Goal: Task Accomplishment & Management: Manage account settings

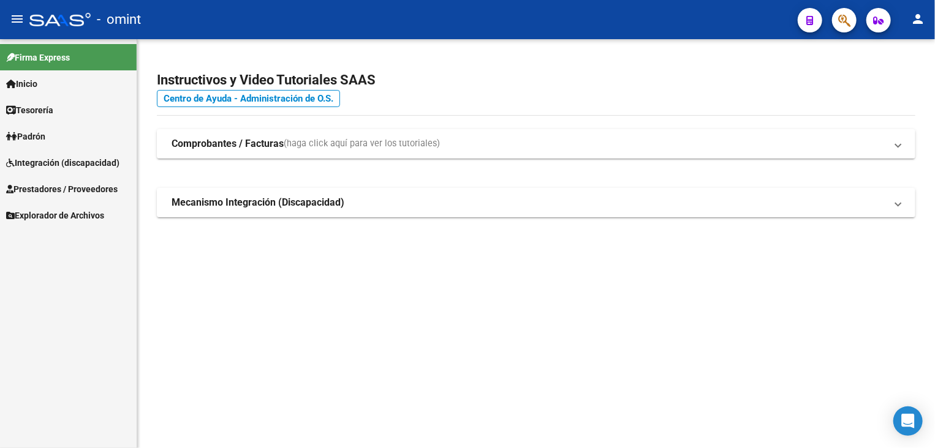
click at [59, 157] on span "Integración (discapacidad)" at bounding box center [62, 162] width 113 height 13
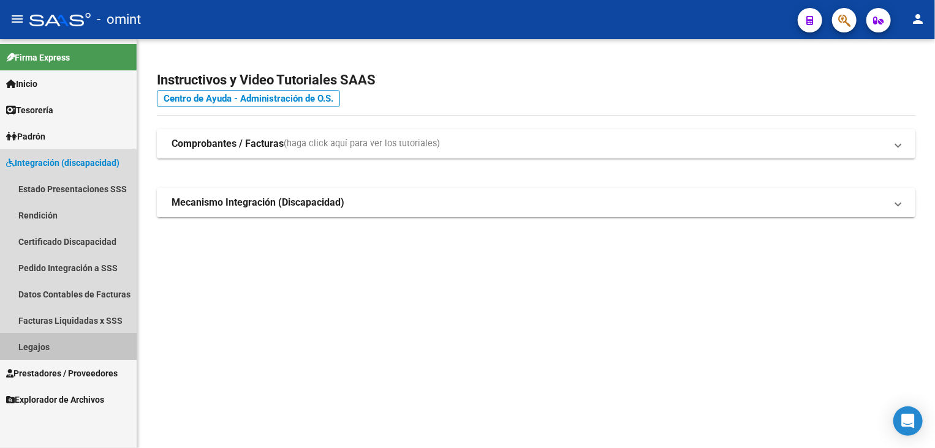
click at [28, 345] on link "Legajos" at bounding box center [68, 347] width 137 height 26
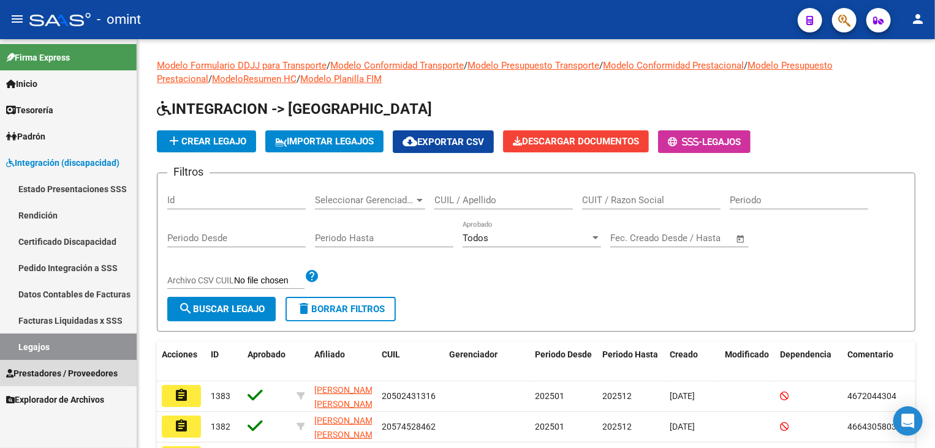
click at [115, 372] on span "Prestadores / Proveedores" at bounding box center [61, 373] width 111 height 13
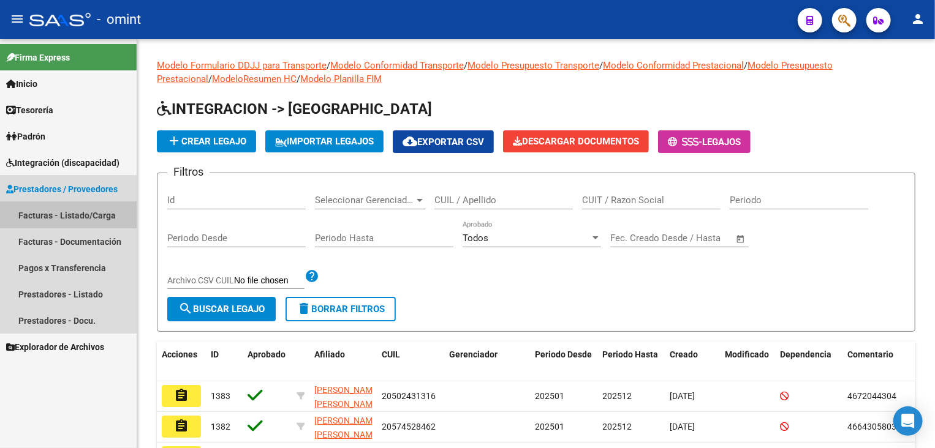
click at [91, 211] on link "Facturas - Listado/Carga" at bounding box center [68, 215] width 137 height 26
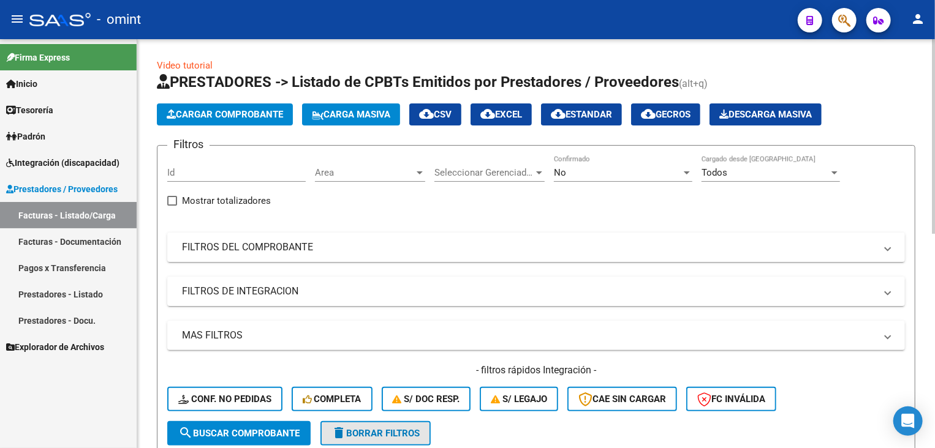
click at [391, 434] on span "delete Borrar Filtros" at bounding box center [375, 433] width 88 height 11
click at [352, 254] on mat-expansion-panel-header "FILTROS DEL COMPROBANTE" at bounding box center [535, 247] width 737 height 29
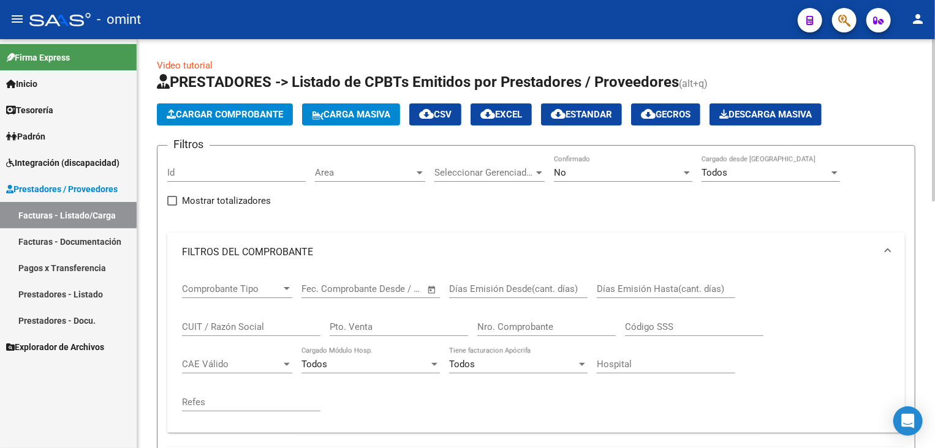
click at [243, 324] on input "CUIT / Razón Social" at bounding box center [251, 327] width 138 height 11
paste input "27238518011"
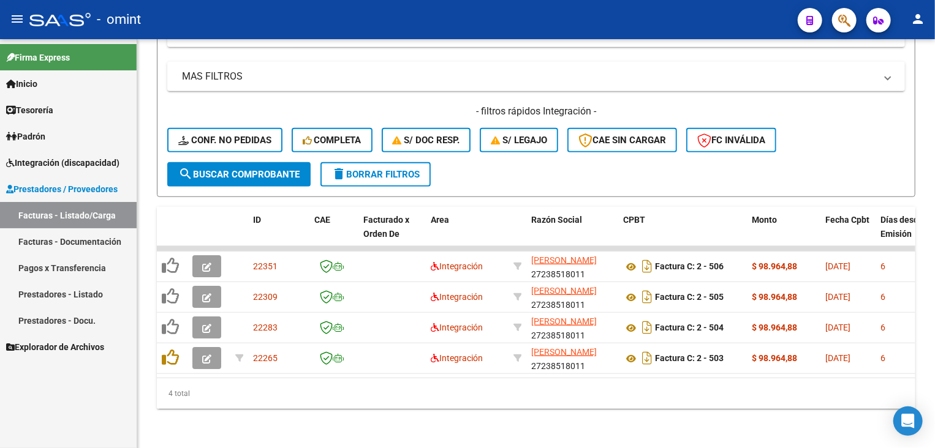
type input "27238518011"
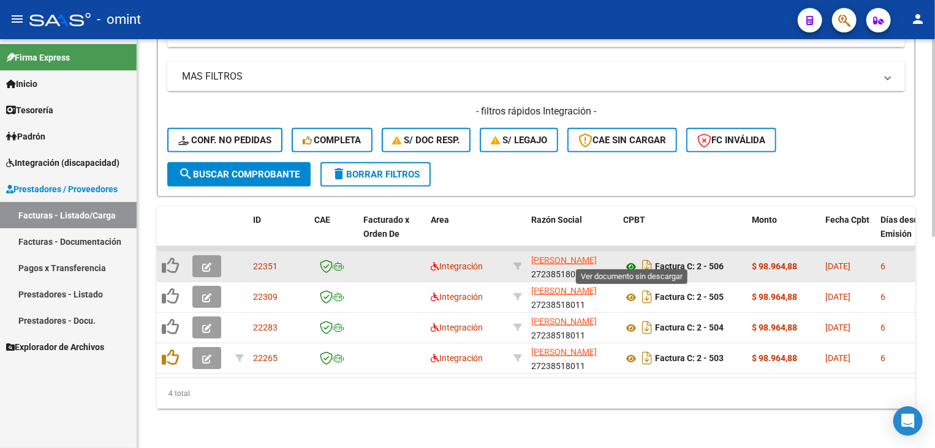
click at [632, 260] on icon at bounding box center [631, 267] width 16 height 15
click at [214, 260] on button "button" at bounding box center [206, 266] width 29 height 22
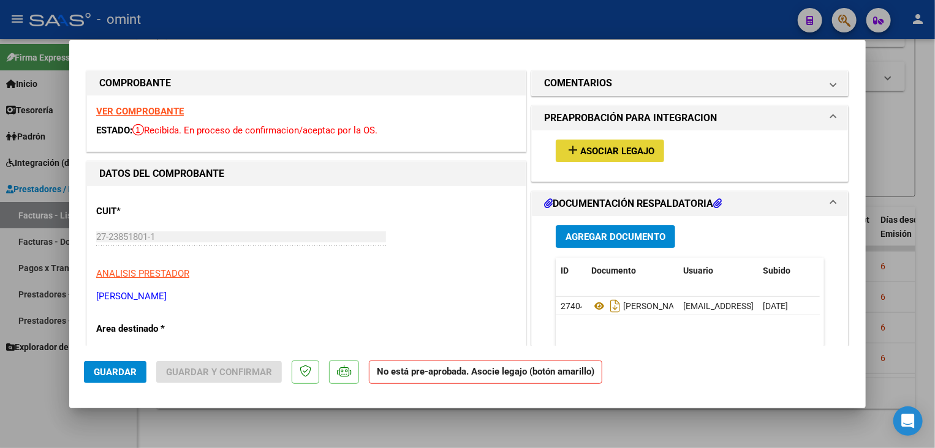
click at [603, 146] on span "Asociar Legajo" at bounding box center [617, 151] width 74 height 11
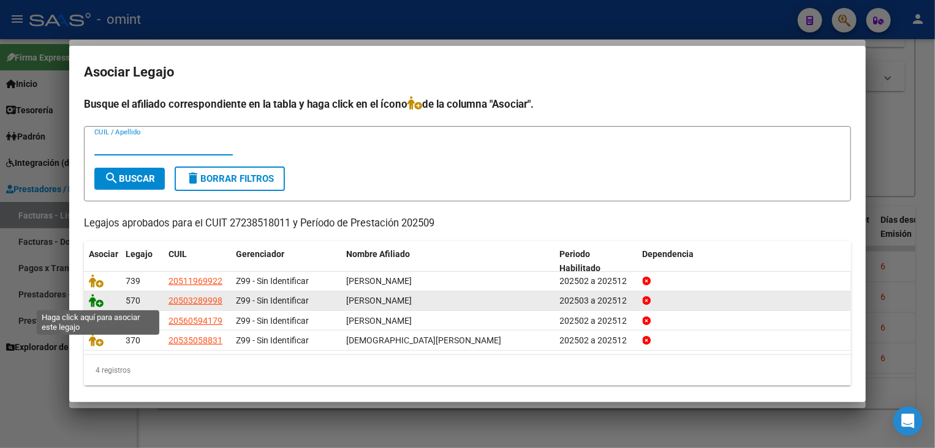
click at [91, 297] on icon at bounding box center [96, 300] width 15 height 13
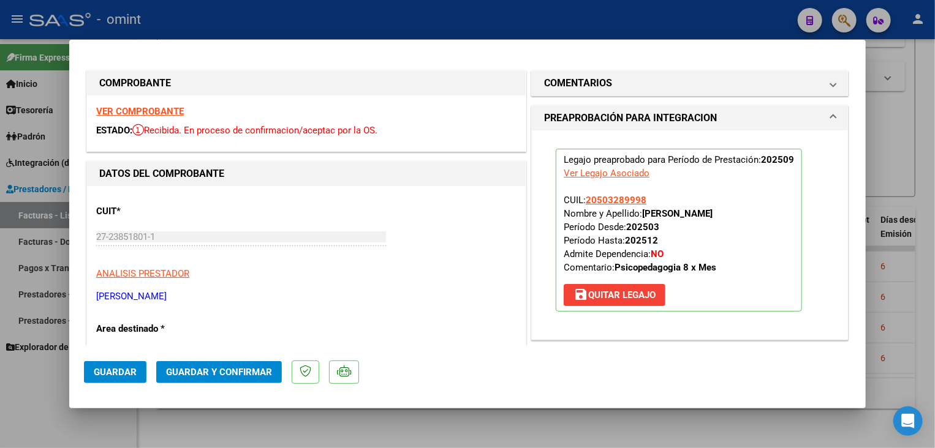
click at [99, 372] on span "Guardar" at bounding box center [115, 372] width 43 height 11
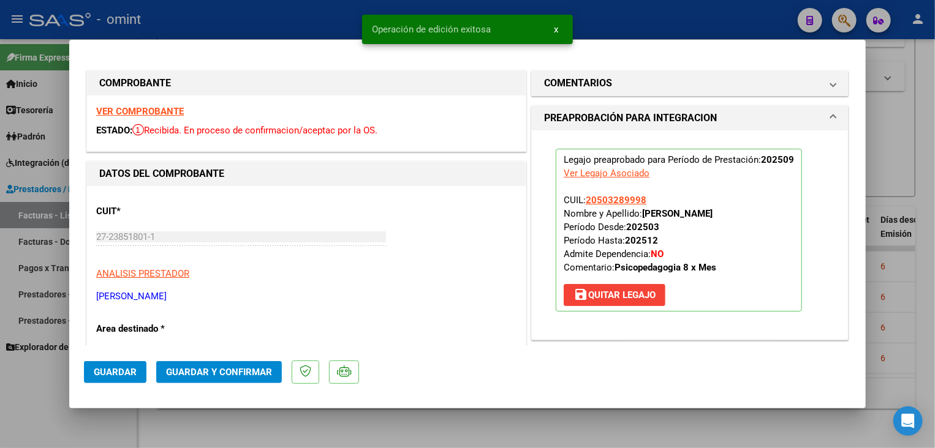
click at [358, 441] on div at bounding box center [467, 224] width 935 height 448
type input "$ 0,00"
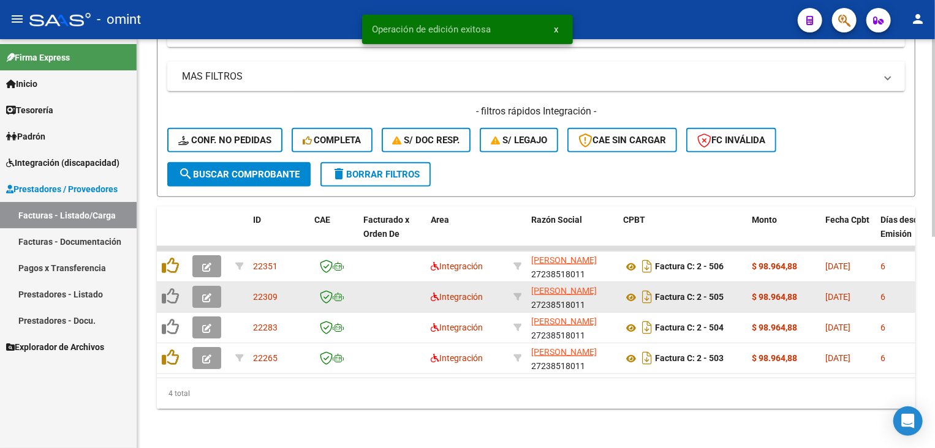
click at [214, 289] on button "button" at bounding box center [206, 297] width 29 height 22
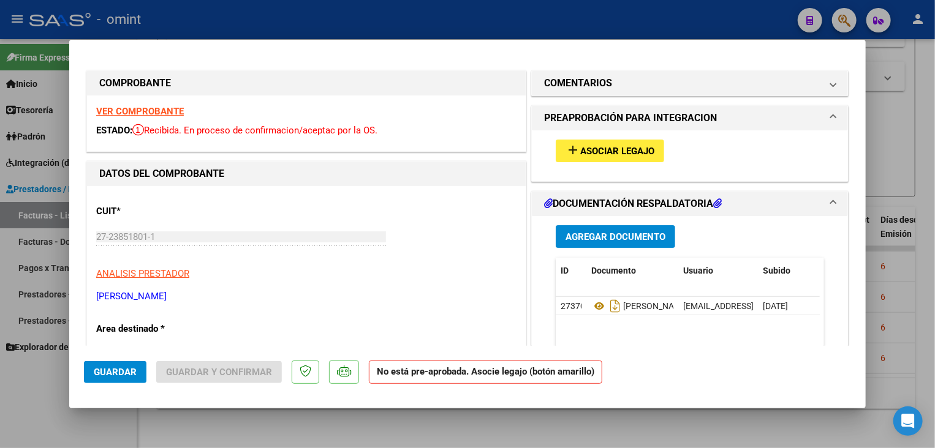
click at [178, 112] on strong "VER COMPROBANTE" at bounding box center [140, 111] width 88 height 11
click at [627, 158] on button "add Asociar Legajo" at bounding box center [610, 151] width 108 height 23
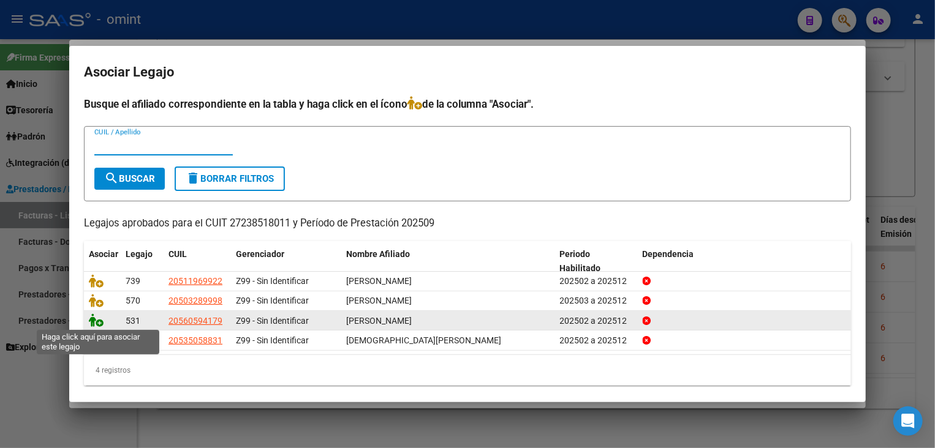
click at [93, 325] on icon at bounding box center [96, 320] width 15 height 13
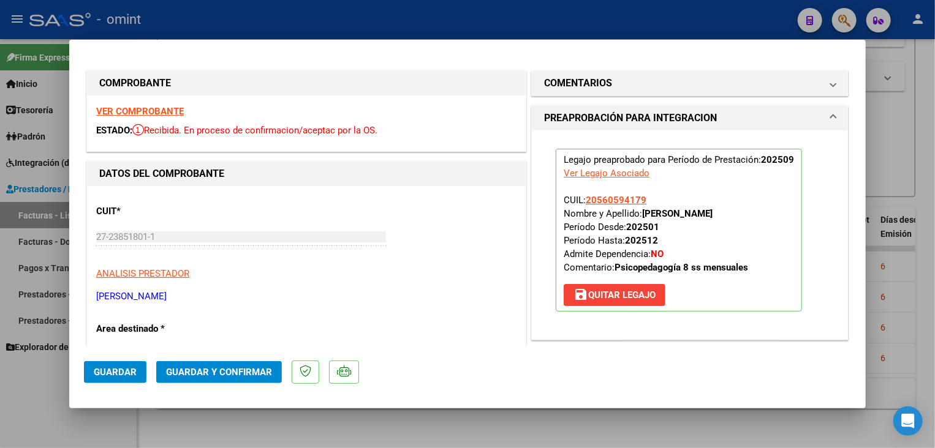
click at [123, 377] on span "Guardar" at bounding box center [115, 372] width 43 height 11
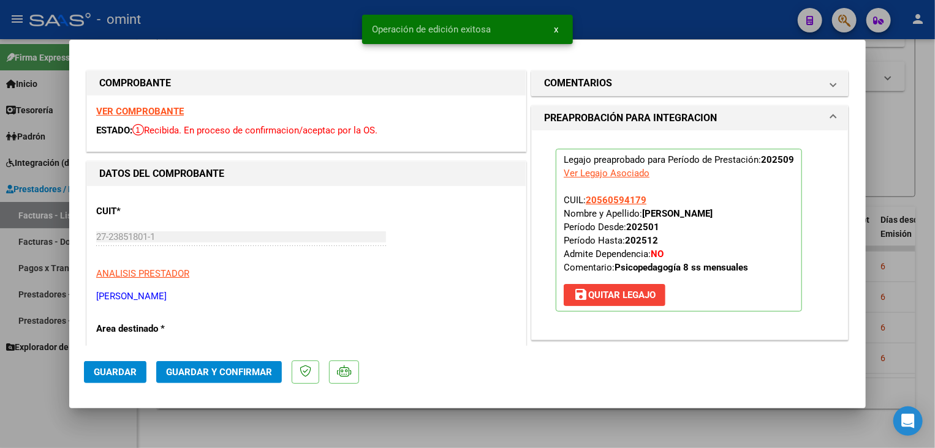
click at [290, 448] on div at bounding box center [467, 224] width 935 height 448
type input "$ 0,00"
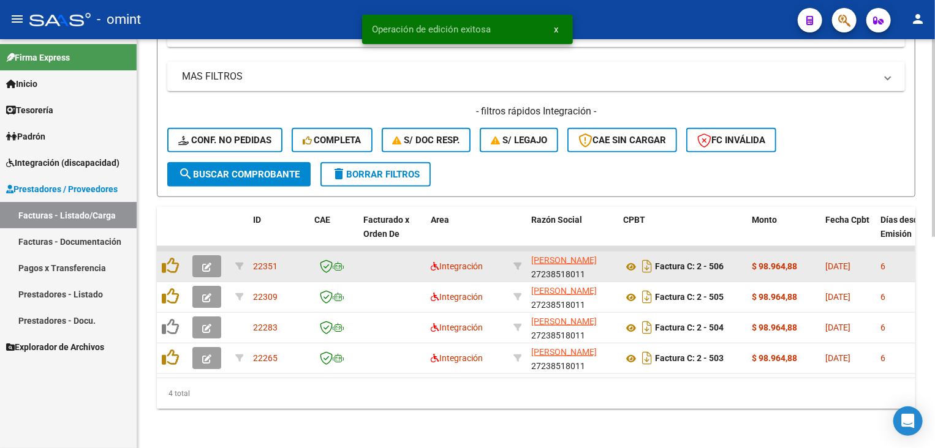
click at [209, 264] on button "button" at bounding box center [206, 266] width 29 height 22
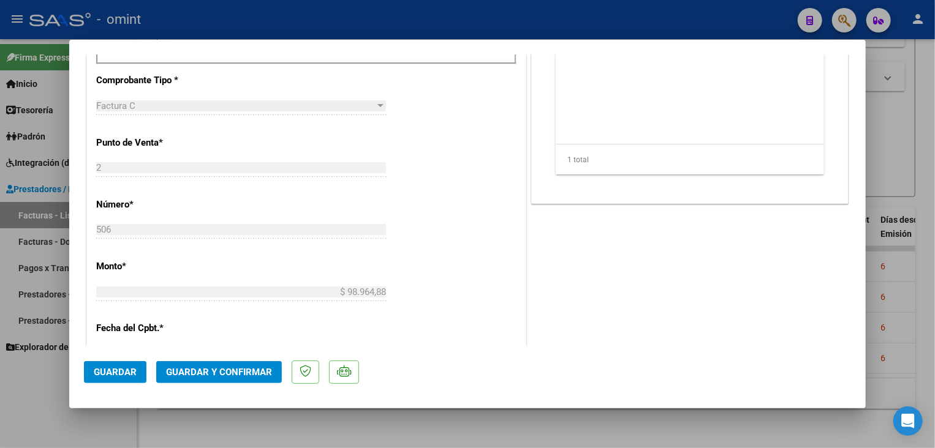
click at [497, 423] on div at bounding box center [467, 224] width 935 height 448
type input "$ 0,00"
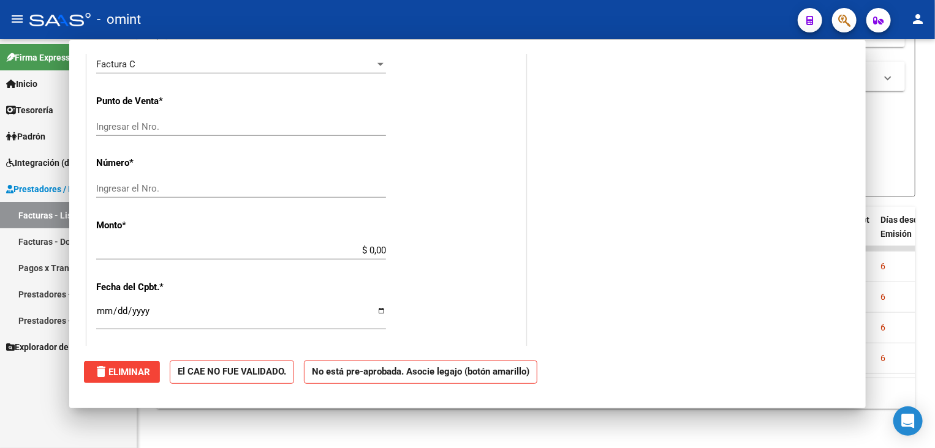
scroll to position [480, 0]
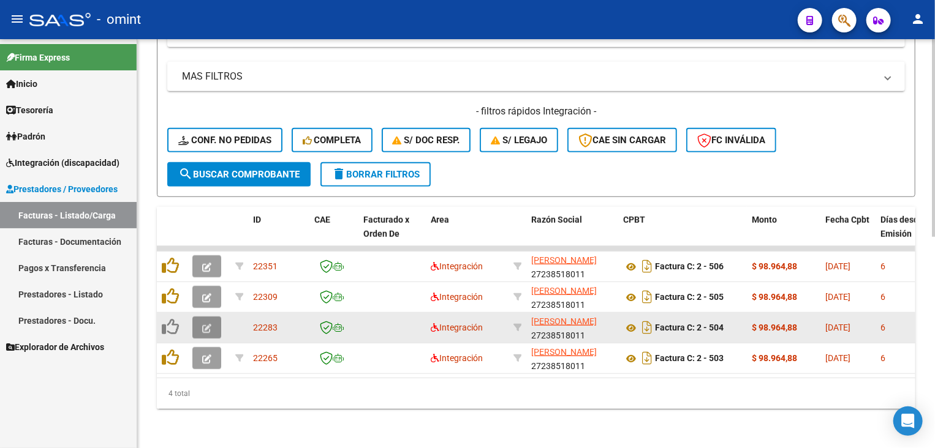
click at [211, 323] on button "button" at bounding box center [206, 328] width 29 height 22
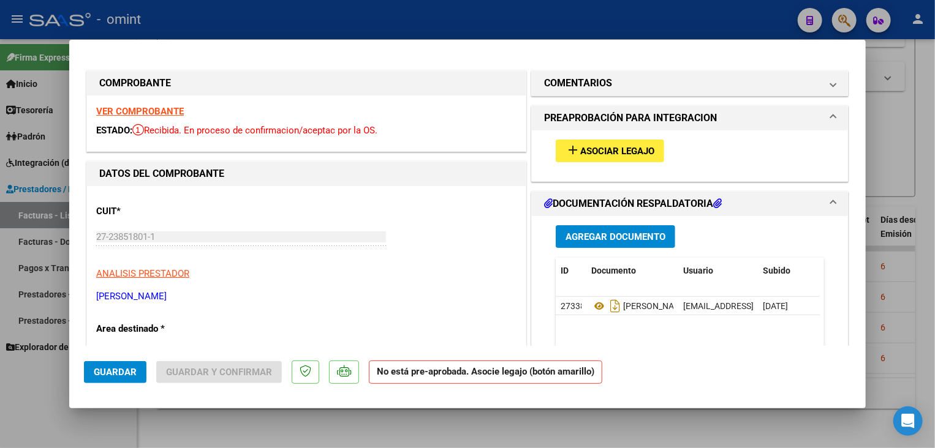
click at [150, 116] on strong "VER COMPROBANTE" at bounding box center [140, 111] width 88 height 11
click at [580, 154] on span "Asociar Legajo" at bounding box center [617, 151] width 74 height 11
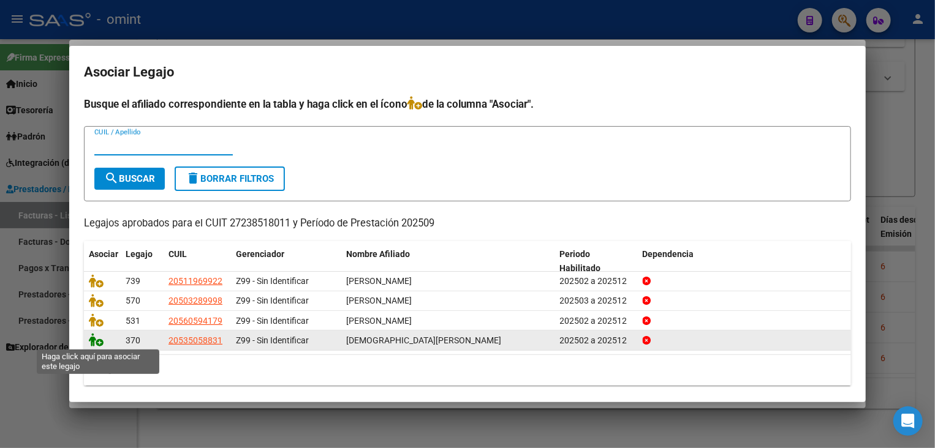
click at [97, 338] on icon at bounding box center [96, 339] width 15 height 13
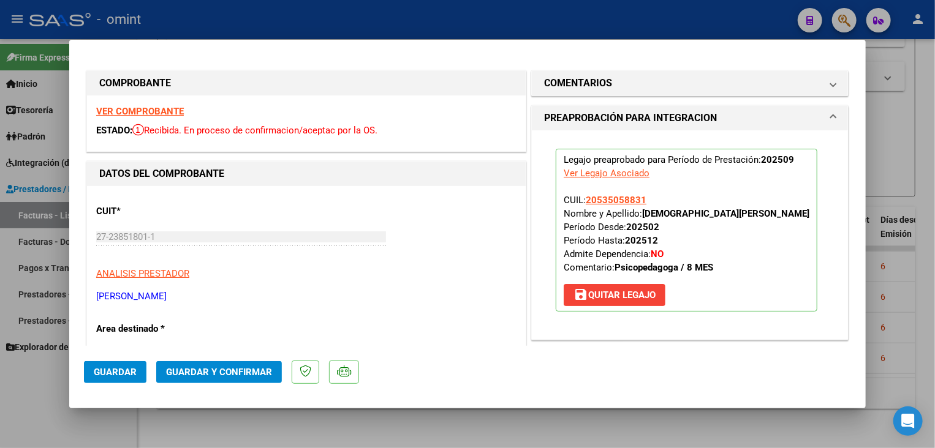
click at [108, 365] on button "Guardar" at bounding box center [115, 372] width 62 height 22
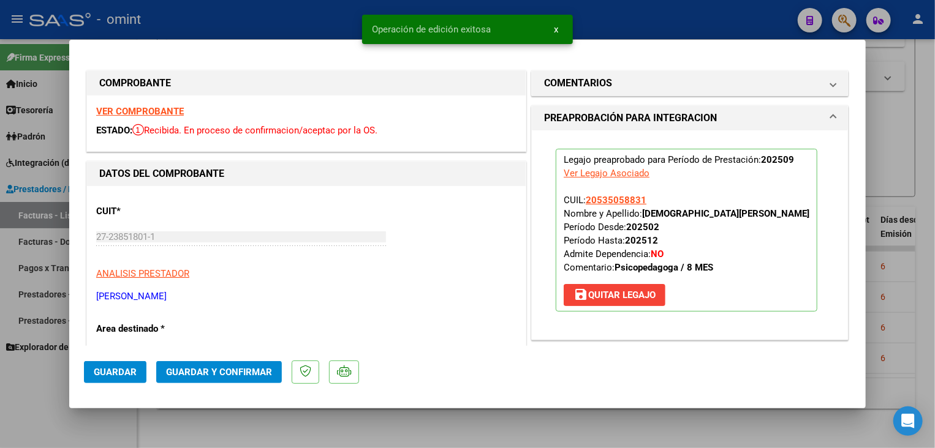
click at [234, 425] on div at bounding box center [467, 224] width 935 height 448
type input "$ 0,00"
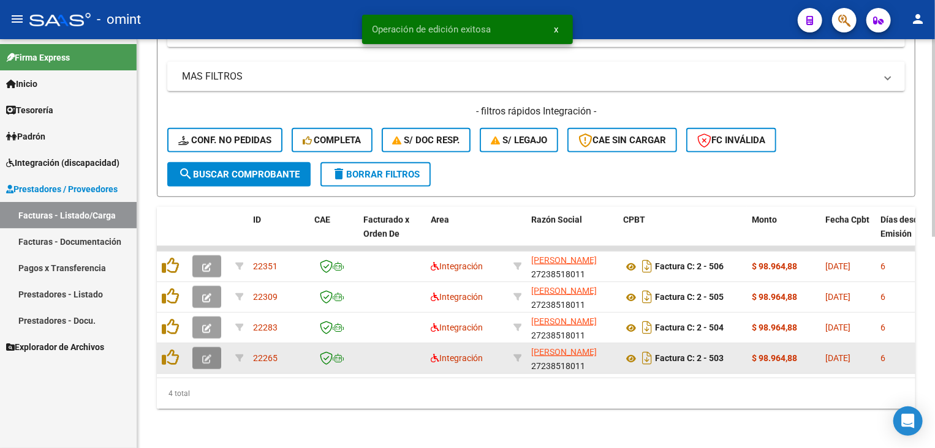
click at [200, 349] on button "button" at bounding box center [206, 358] width 29 height 22
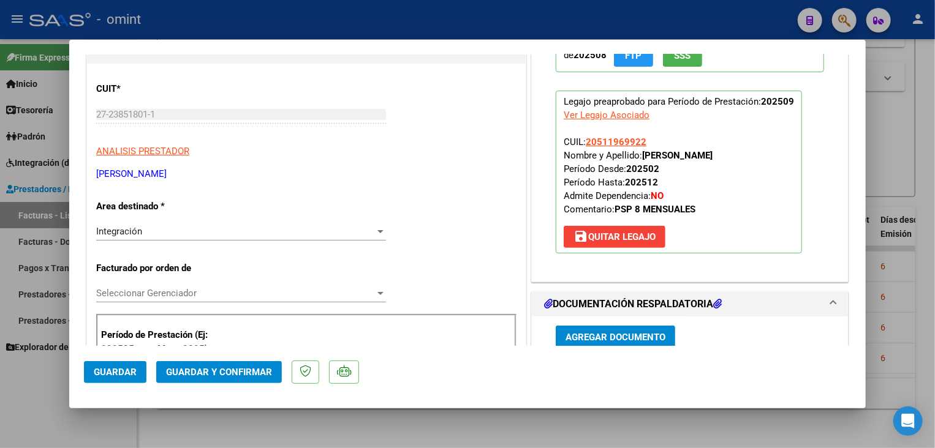
scroll to position [306, 0]
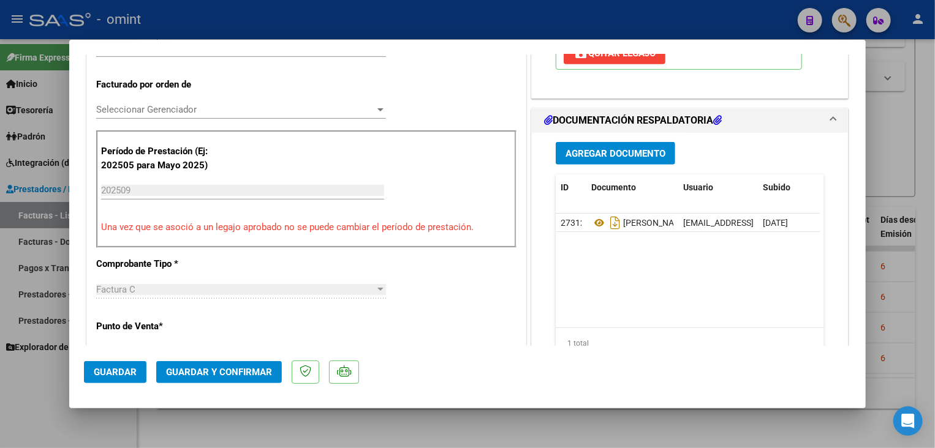
click at [447, 435] on div at bounding box center [467, 224] width 935 height 448
type input "$ 0,00"
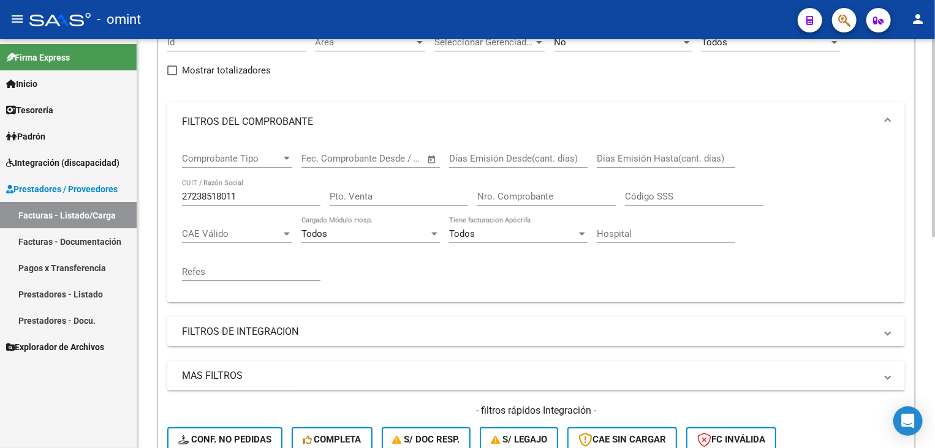
scroll to position [253, 0]
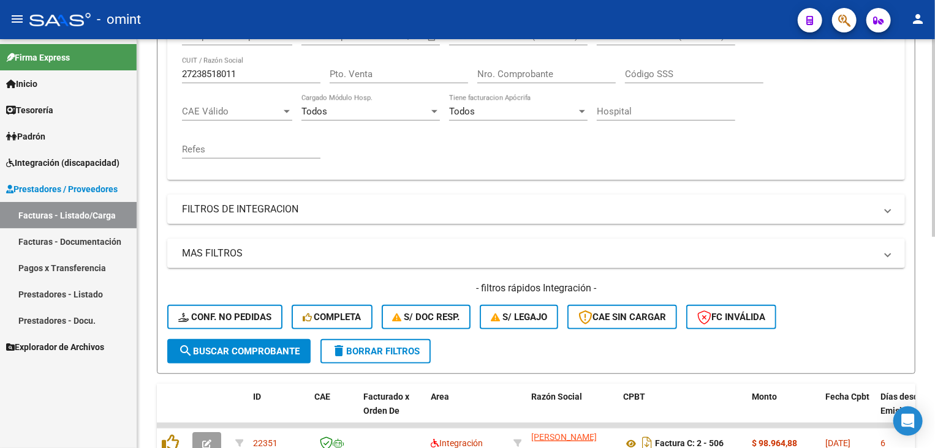
click at [383, 348] on span "delete Borrar Filtros" at bounding box center [375, 351] width 88 height 11
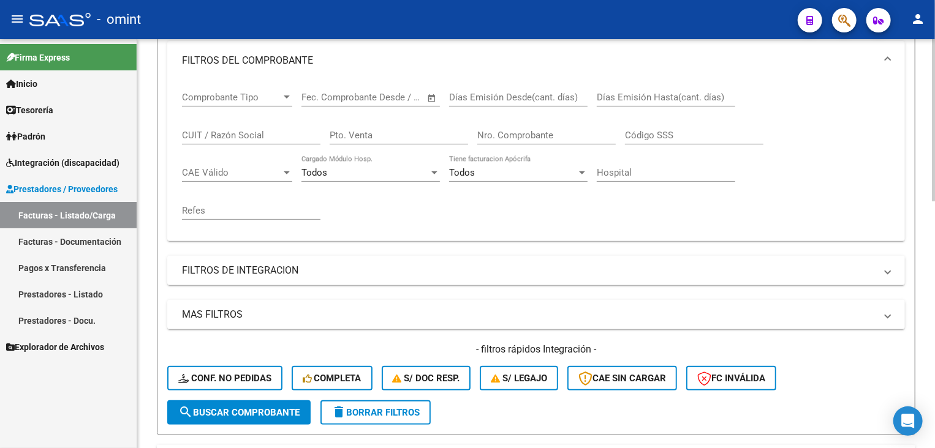
click at [233, 132] on input "CUIT / Razón Social" at bounding box center [251, 135] width 138 height 11
paste input "27238518011"
type input "27238518011"
click at [274, 417] on button "search Buscar Comprobante" at bounding box center [238, 413] width 143 height 25
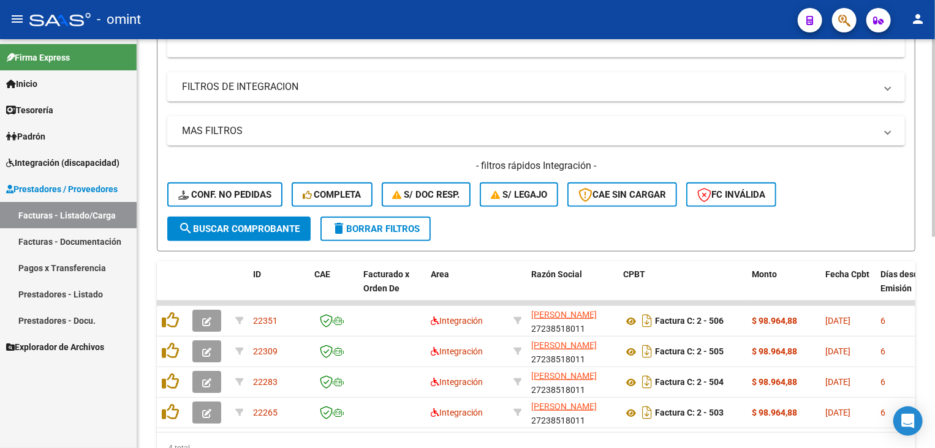
scroll to position [437, 0]
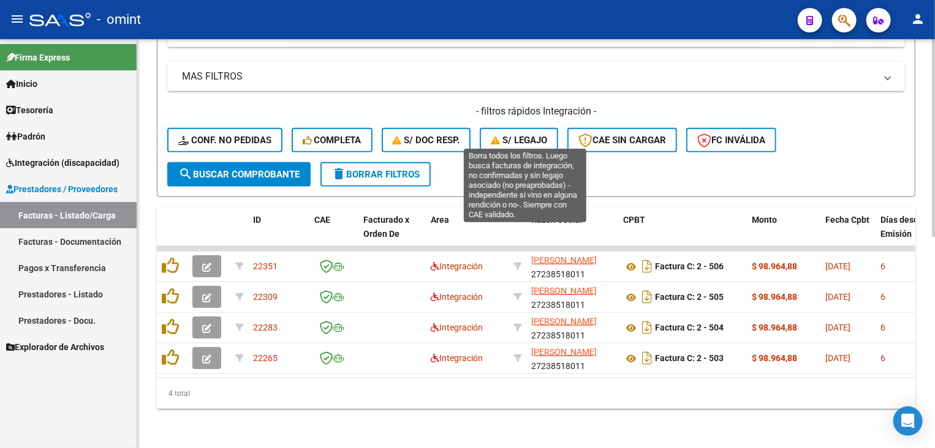
click at [534, 137] on button "S/ legajo" at bounding box center [519, 140] width 78 height 25
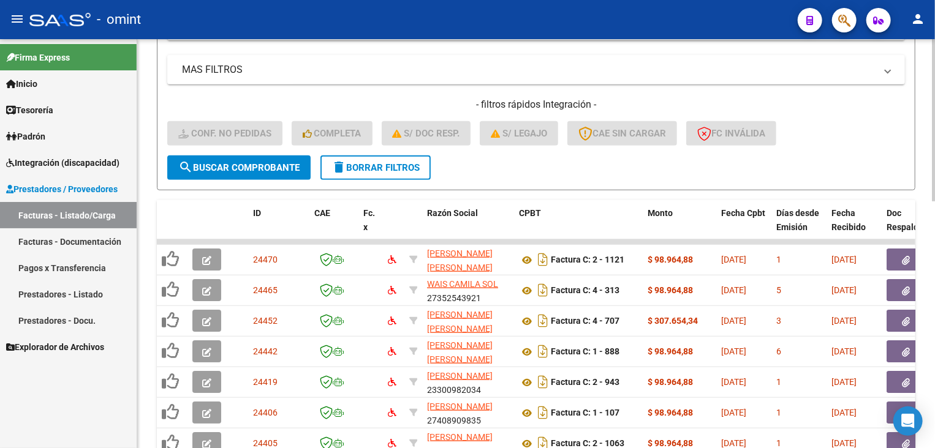
click at [372, 171] on button "delete Borrar Filtros" at bounding box center [375, 168] width 110 height 25
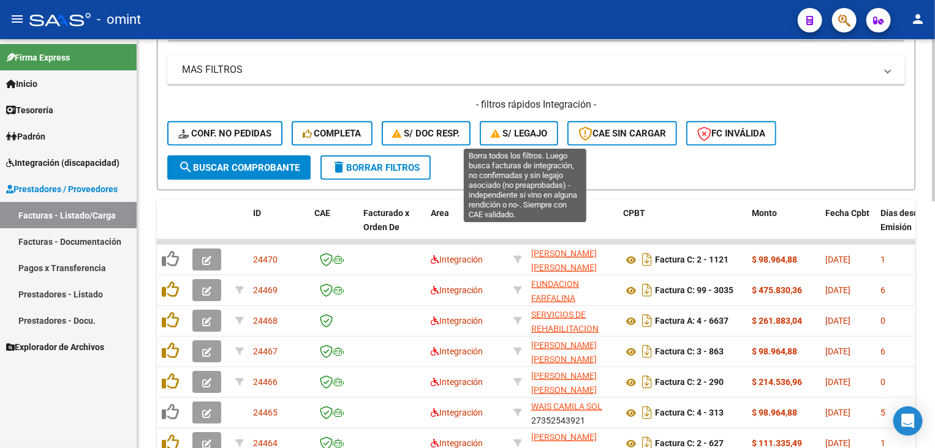
click at [505, 124] on button "S/ legajo" at bounding box center [519, 133] width 78 height 25
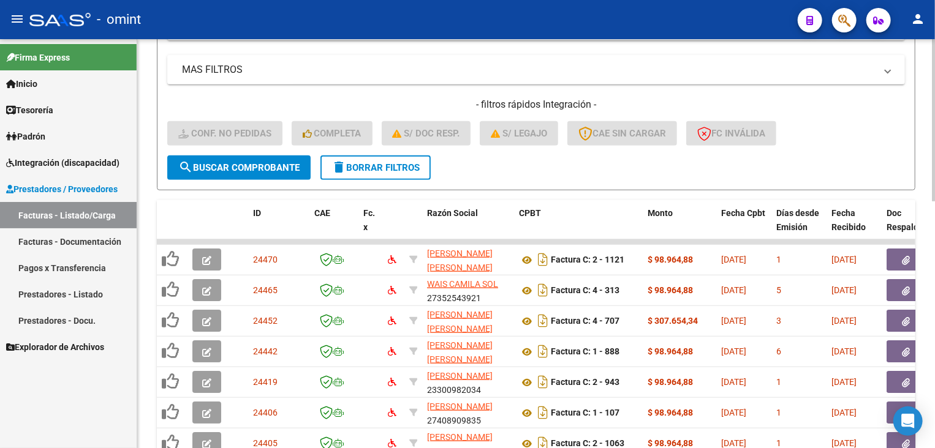
scroll to position [192, 0]
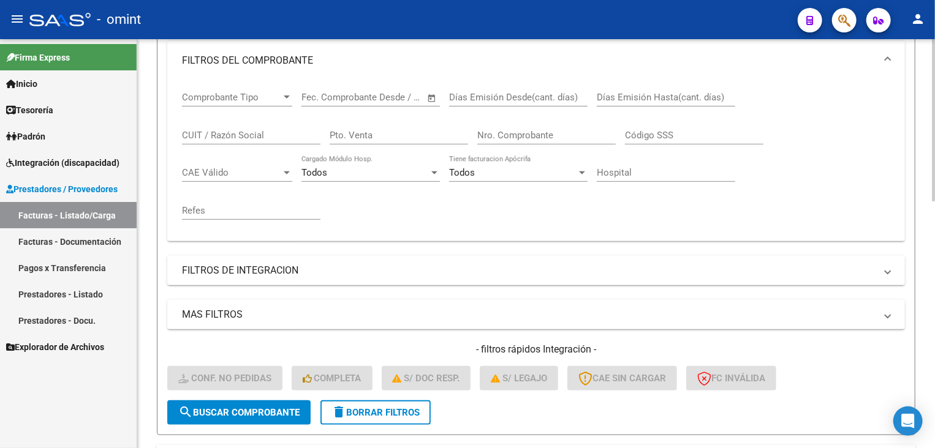
click at [233, 138] on input "CUIT / Razón Social" at bounding box center [251, 135] width 138 height 11
paste input "27238518011"
click at [270, 417] on button "search Buscar Comprobante" at bounding box center [238, 413] width 143 height 25
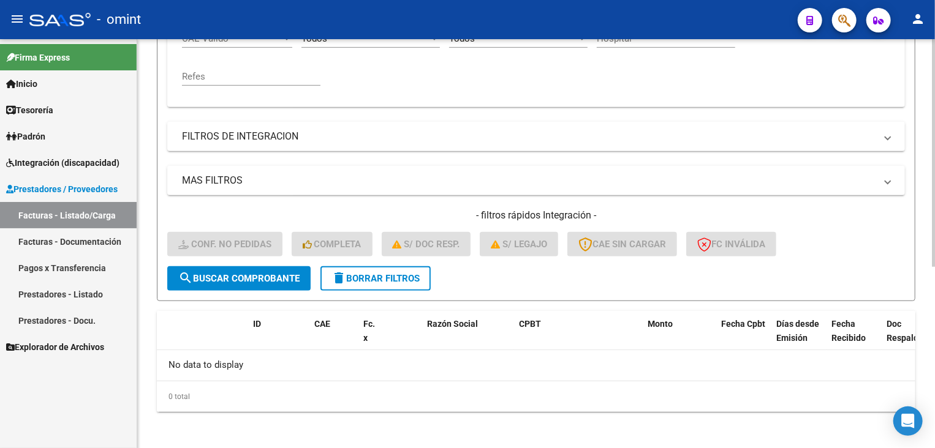
scroll to position [142, 0]
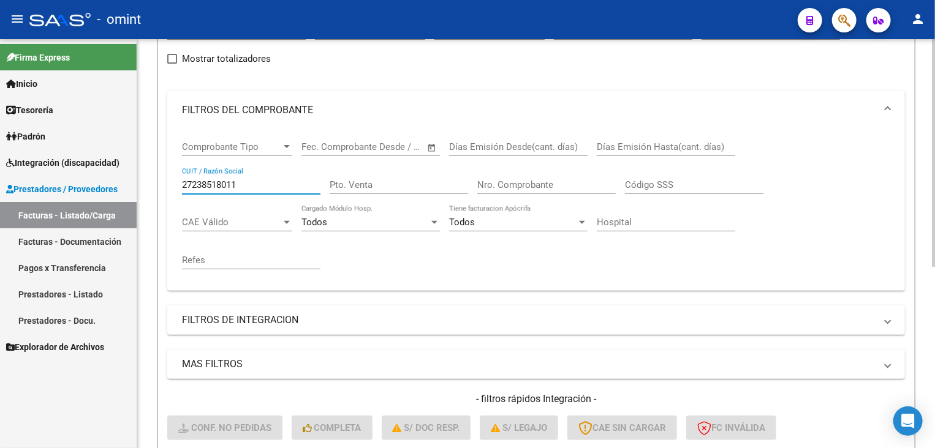
drag, startPoint x: 249, startPoint y: 181, endPoint x: 169, endPoint y: 181, distance: 79.6
click at [169, 181] on div "Comprobante Tipo Comprobante Tipo Fecha inicio – Fecha fin Fec. Comprobante Des…" at bounding box center [535, 210] width 737 height 161
paste input "42667714"
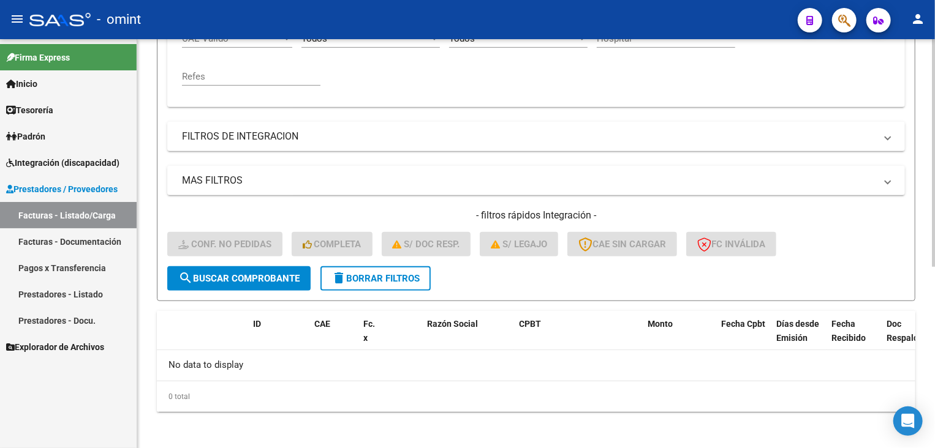
type input "27242667714"
click at [247, 273] on span "search Buscar Comprobante" at bounding box center [238, 278] width 121 height 11
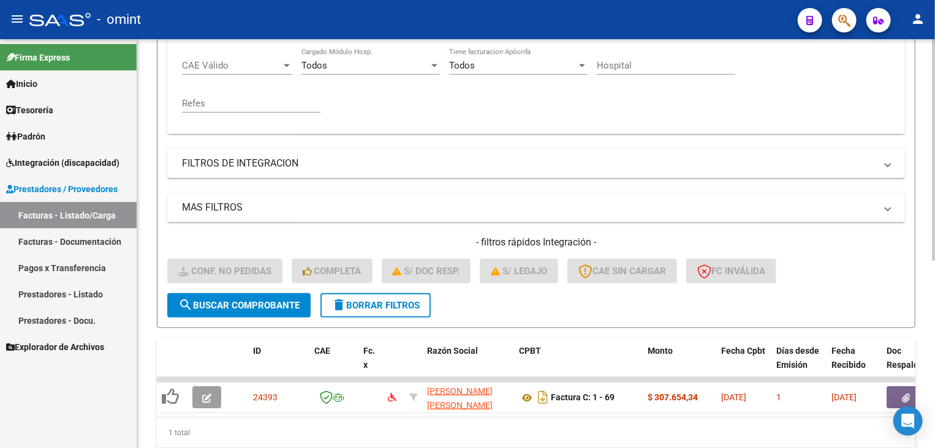
scroll to position [326, 0]
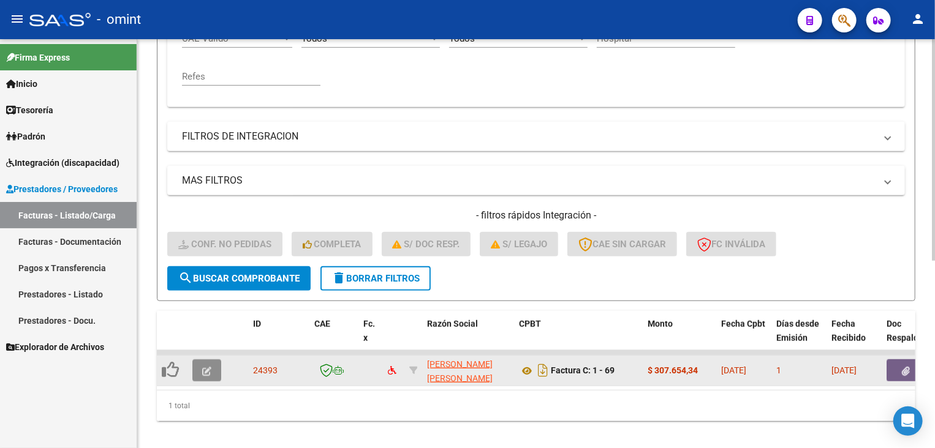
click at [206, 372] on icon "button" at bounding box center [206, 371] width 9 height 9
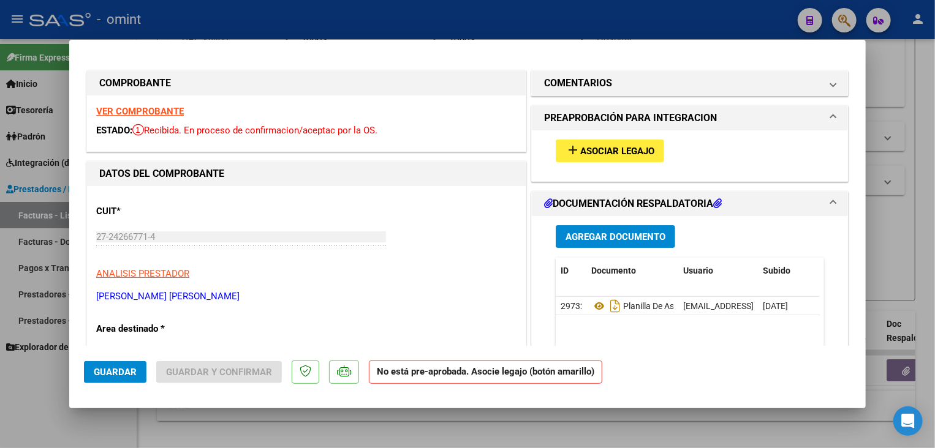
click at [157, 112] on strong "VER COMPROBANTE" at bounding box center [140, 111] width 88 height 11
click at [600, 153] on span "Asociar Legajo" at bounding box center [617, 151] width 74 height 11
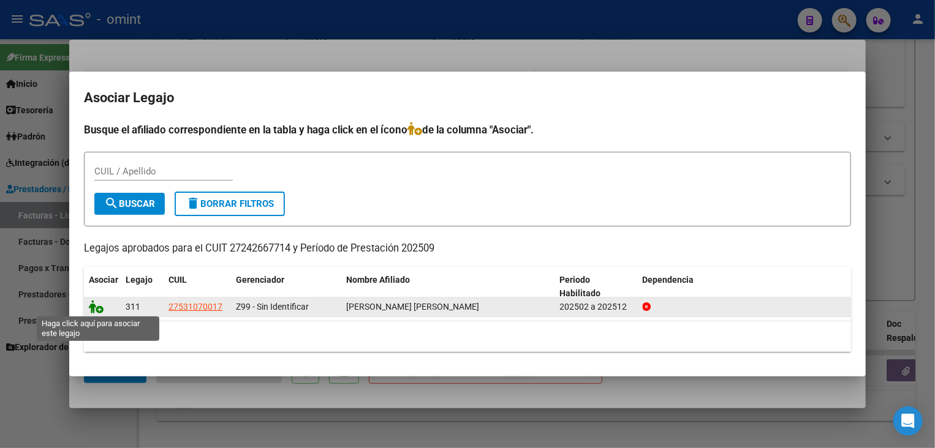
click at [94, 308] on icon at bounding box center [96, 306] width 15 height 13
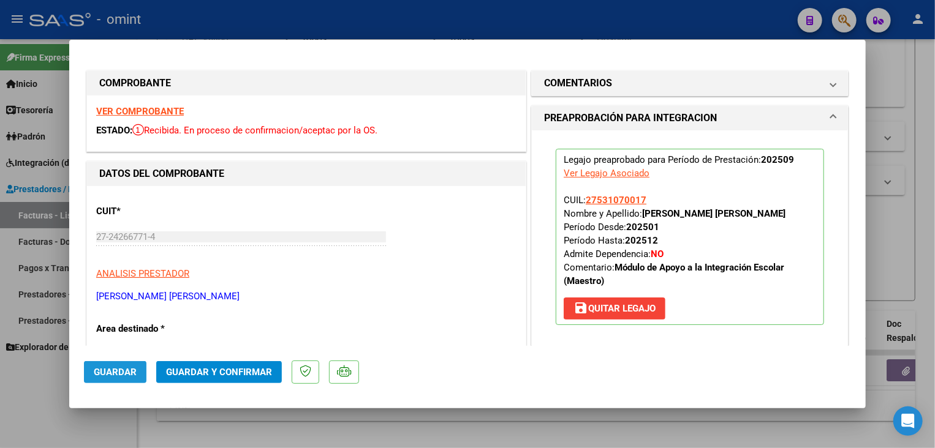
click at [97, 368] on span "Guardar" at bounding box center [115, 372] width 43 height 11
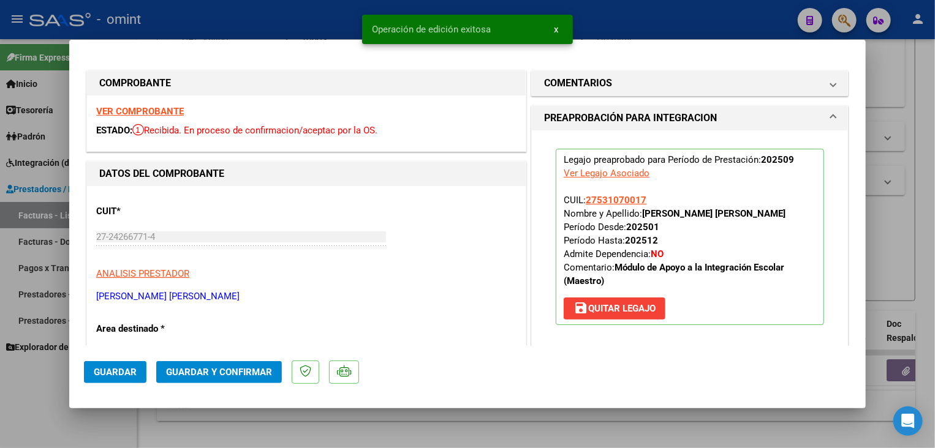
click at [86, 422] on div at bounding box center [467, 224] width 935 height 448
type input "$ 0,00"
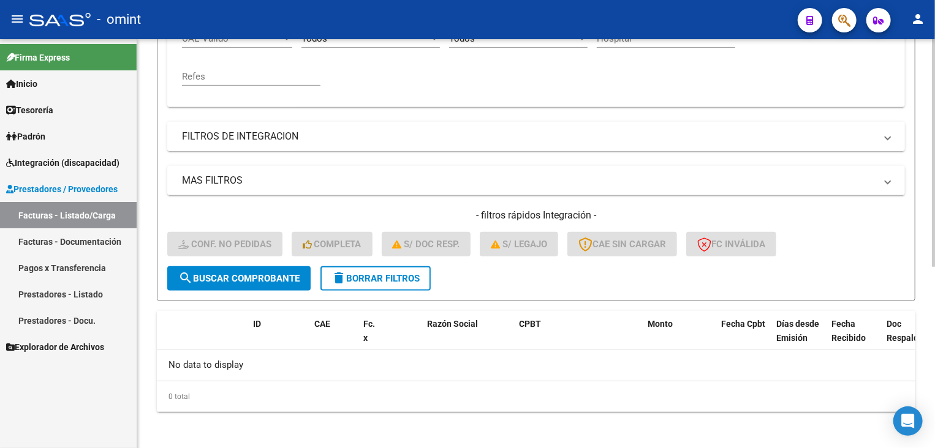
scroll to position [265, 0]
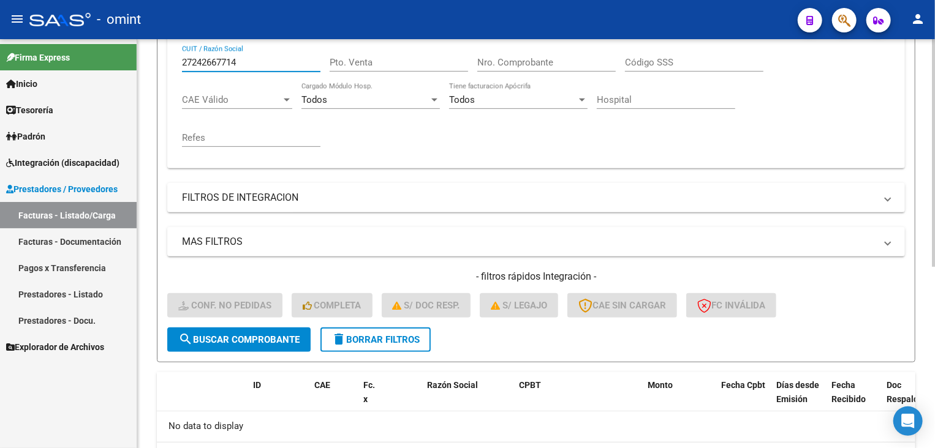
drag, startPoint x: 242, startPoint y: 65, endPoint x: 181, endPoint y: 63, distance: 60.7
click at [181, 63] on div "Comprobante Tipo Comprobante Tipo Fecha inicio – Fecha fin Fec. Comprobante Des…" at bounding box center [535, 87] width 737 height 161
paste input "3194399"
type input "27243194399"
click at [265, 334] on span "search Buscar Comprobante" at bounding box center [238, 339] width 121 height 11
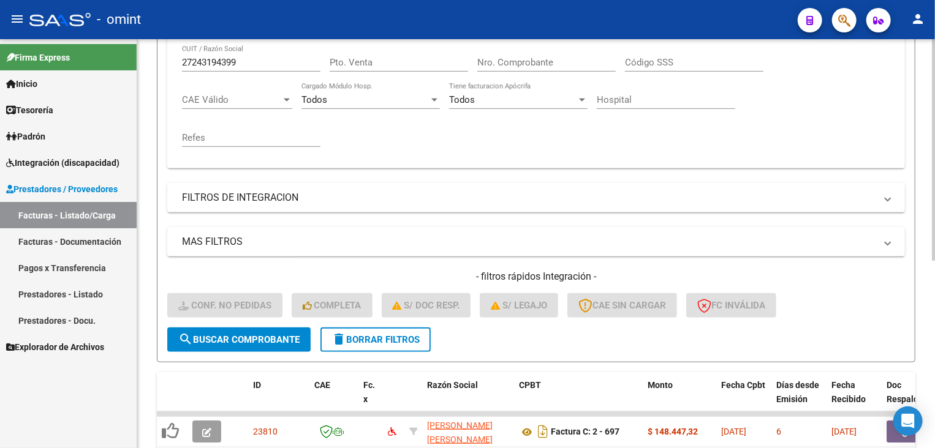
scroll to position [345, 0]
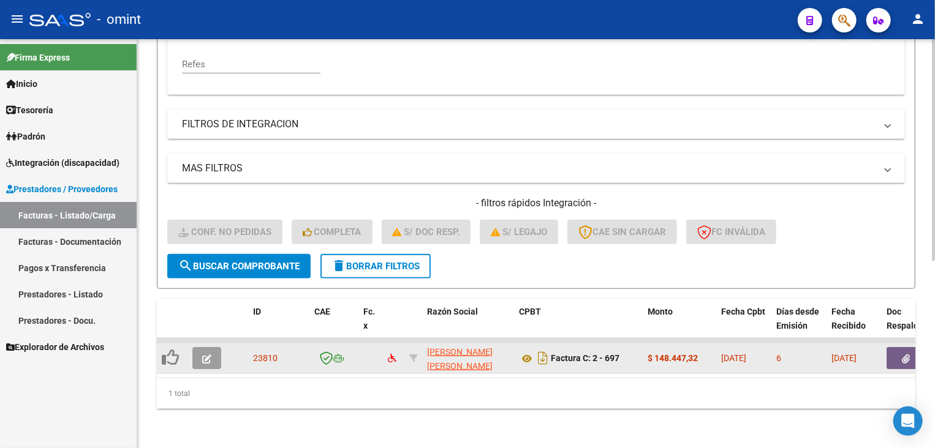
click at [208, 355] on icon "button" at bounding box center [206, 359] width 9 height 9
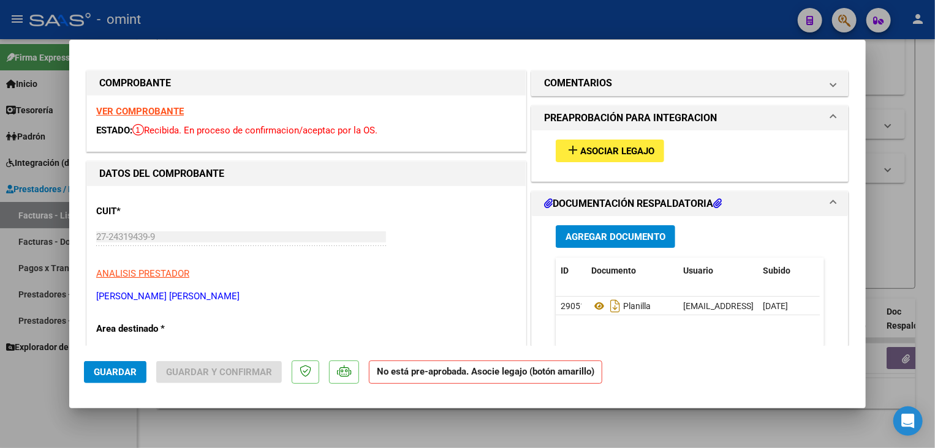
click at [164, 113] on strong "VER COMPROBANTE" at bounding box center [140, 111] width 88 height 11
click at [603, 147] on span "Asociar Legajo" at bounding box center [617, 151] width 74 height 11
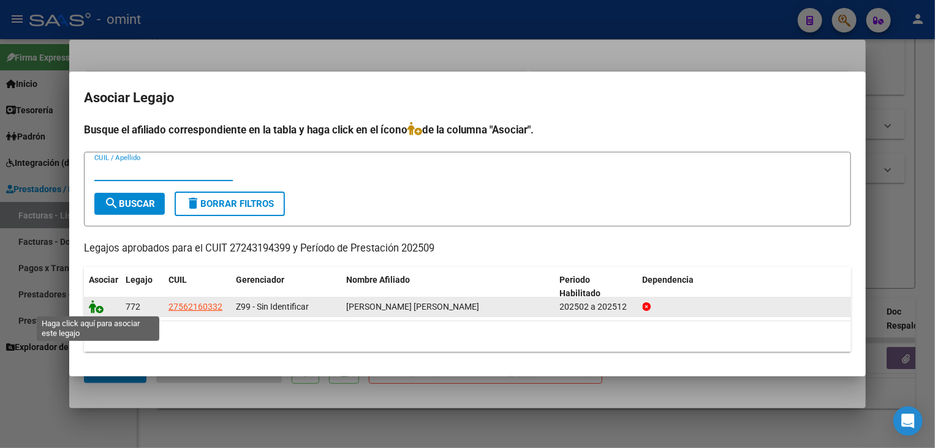
click at [91, 310] on icon at bounding box center [96, 306] width 15 height 13
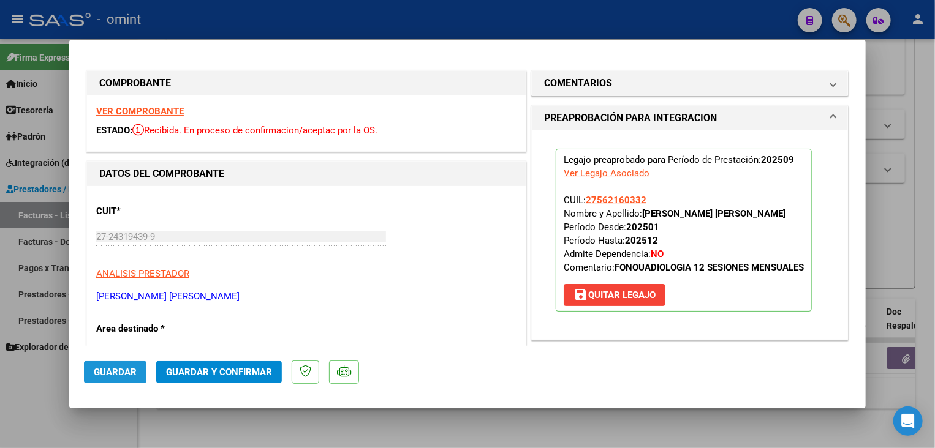
click at [127, 374] on span "Guardar" at bounding box center [115, 372] width 43 height 11
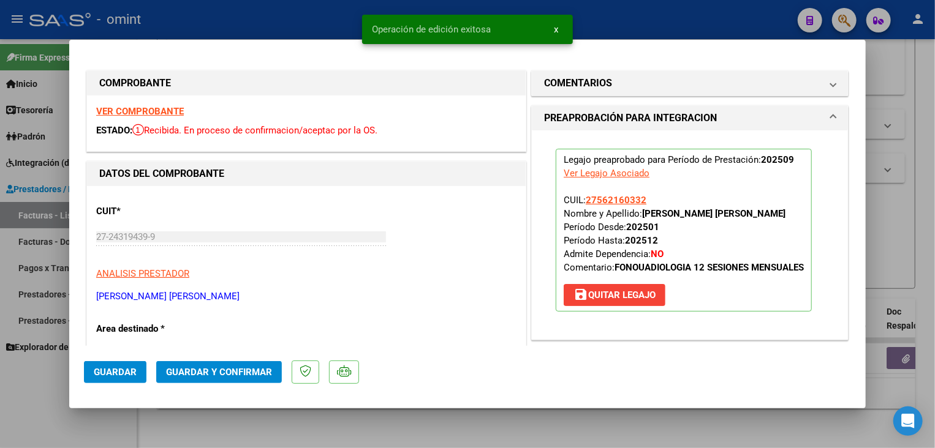
click at [312, 428] on div at bounding box center [467, 224] width 935 height 448
type input "$ 0,00"
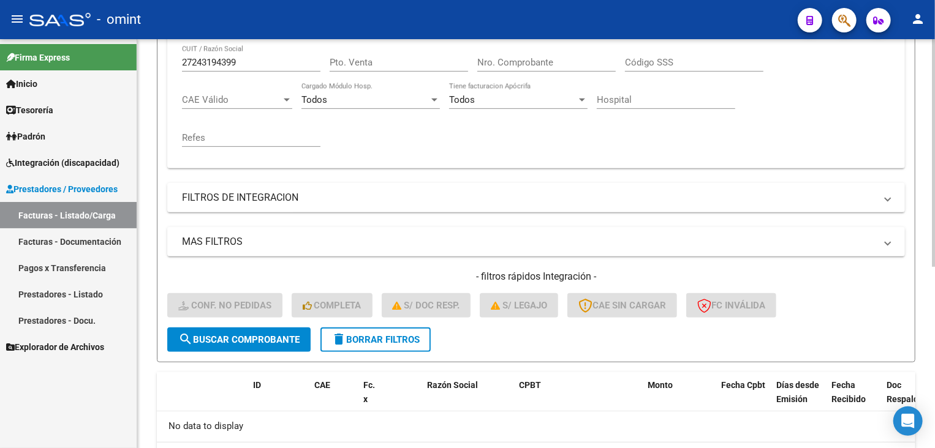
scroll to position [203, 0]
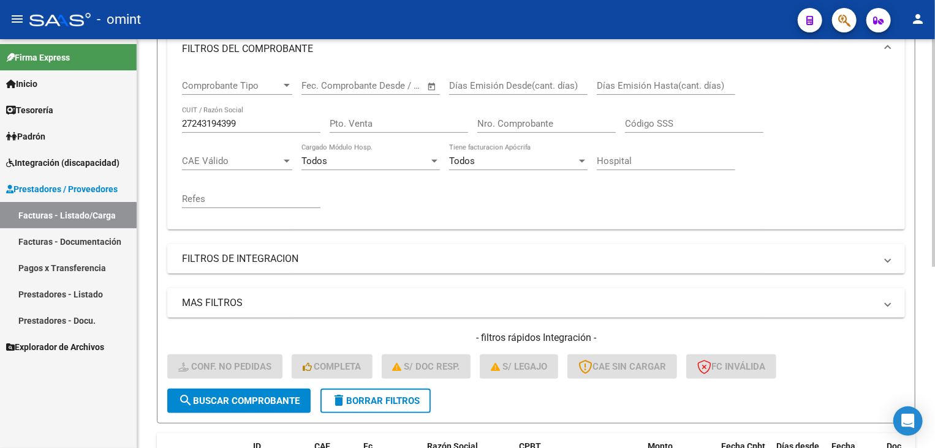
click at [217, 120] on input "27243194399" at bounding box center [251, 123] width 138 height 11
paste input "4955261"
type input "27244955261"
click at [296, 406] on button "search Buscar Comprobante" at bounding box center [238, 401] width 143 height 25
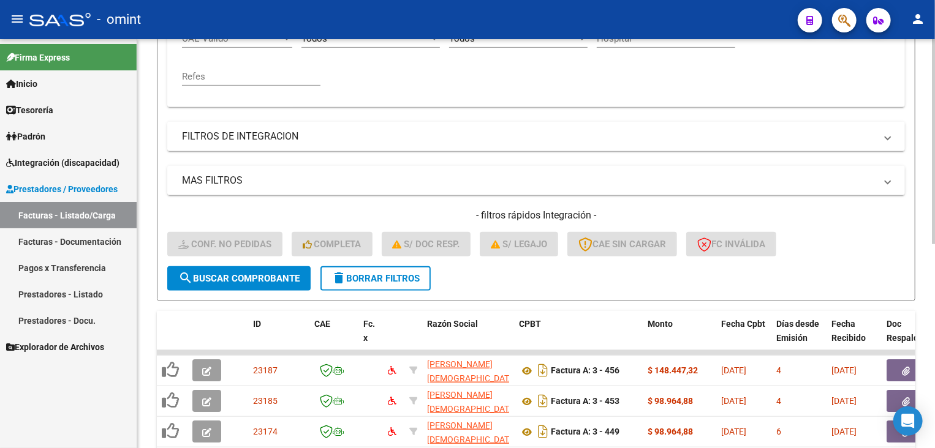
scroll to position [387, 0]
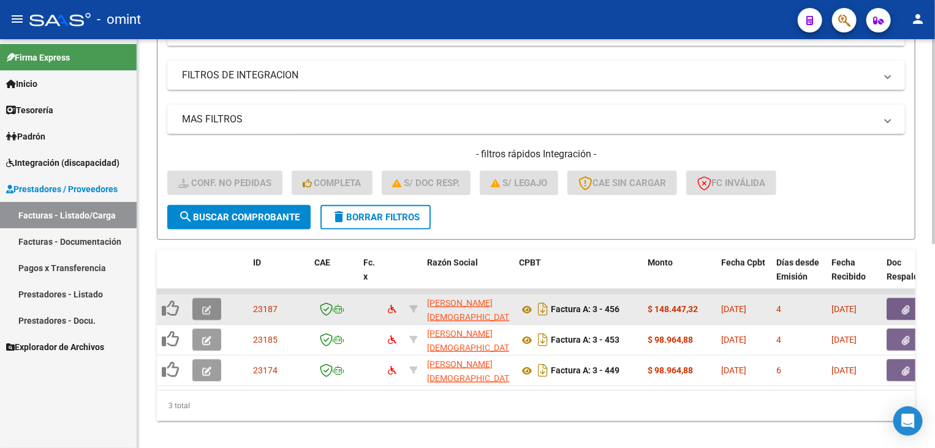
click at [201, 303] on button "button" at bounding box center [206, 309] width 29 height 22
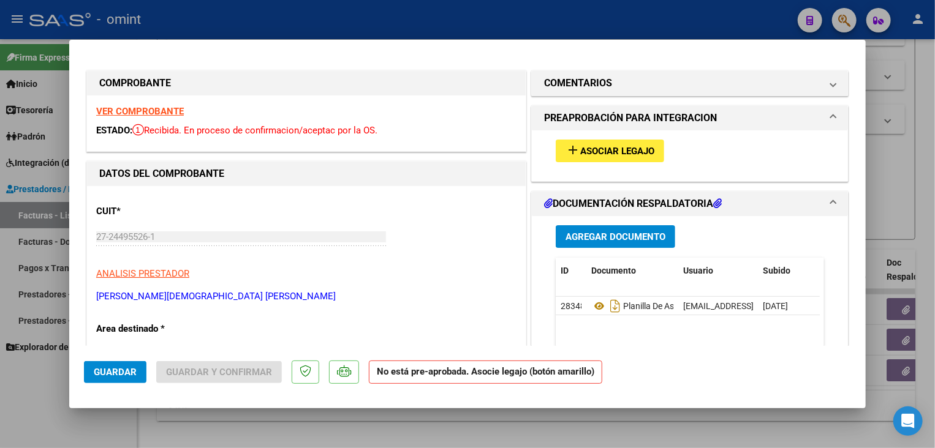
click at [160, 115] on strong "VER COMPROBANTE" at bounding box center [140, 111] width 88 height 11
click at [594, 156] on button "add Asociar Legajo" at bounding box center [610, 151] width 108 height 23
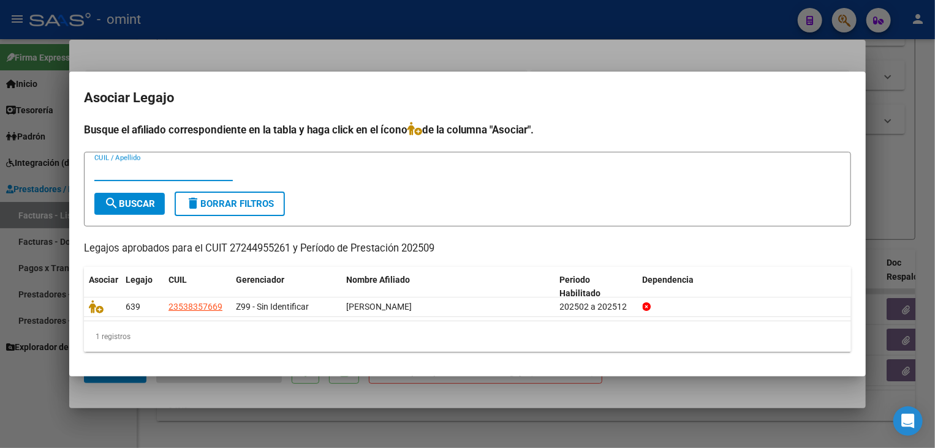
click at [230, 391] on div at bounding box center [467, 224] width 935 height 448
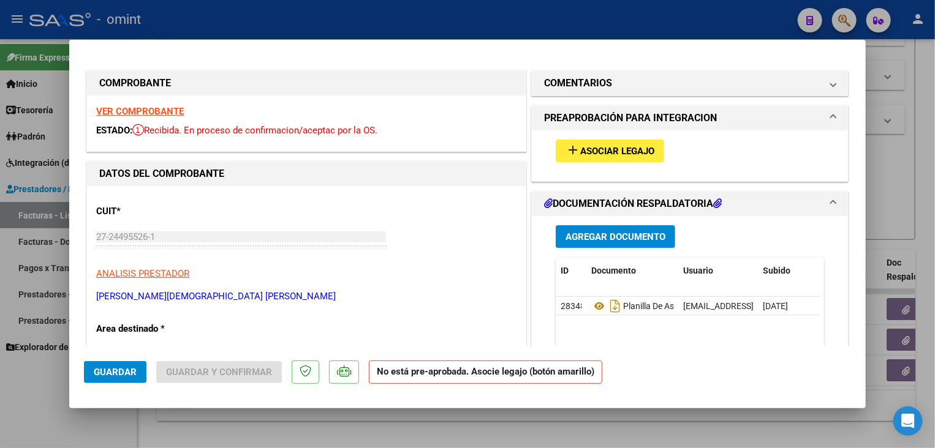
click at [175, 114] on strong "VER COMPROBANTE" at bounding box center [140, 111] width 88 height 11
click at [580, 156] on span "Asociar Legajo" at bounding box center [617, 151] width 74 height 11
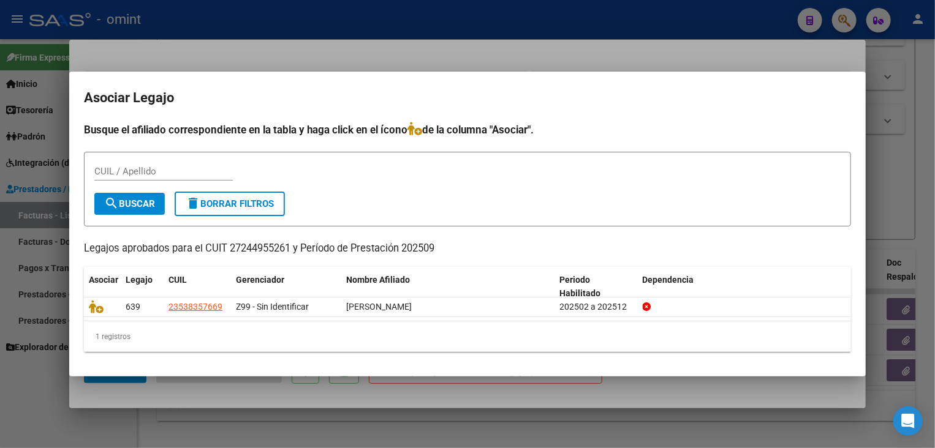
click at [405, 442] on div at bounding box center [467, 224] width 935 height 448
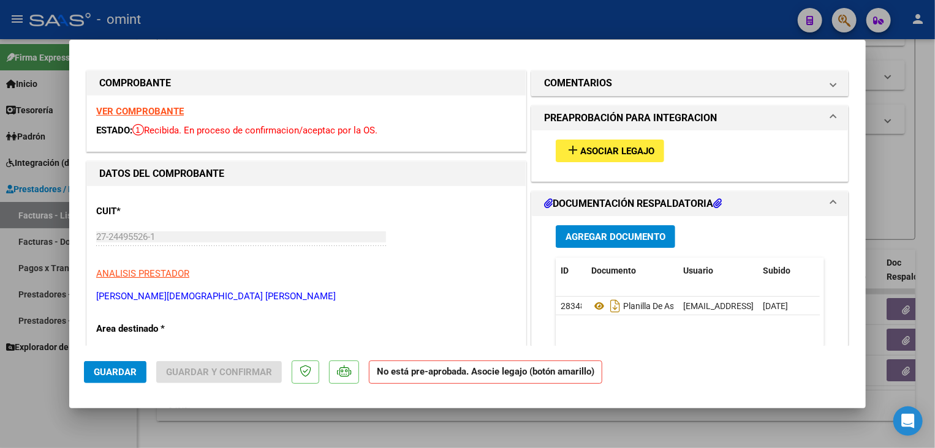
click at [410, 434] on div at bounding box center [467, 224] width 935 height 448
type input "$ 0,00"
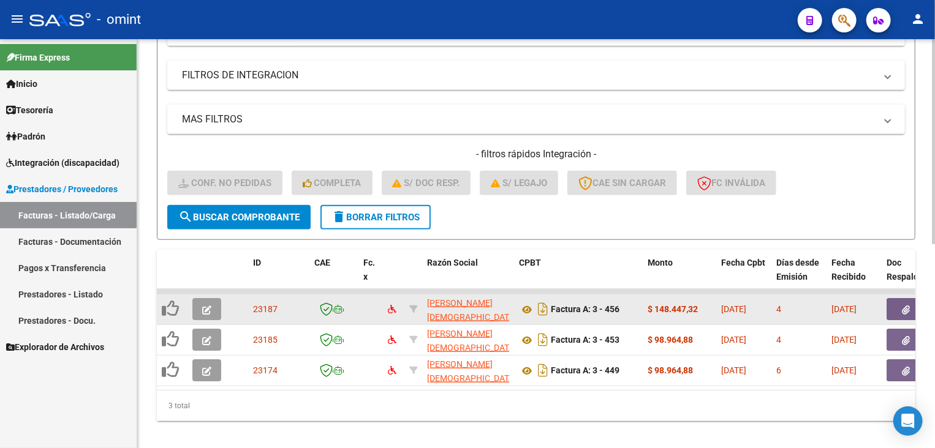
click at [207, 306] on icon "button" at bounding box center [206, 310] width 9 height 9
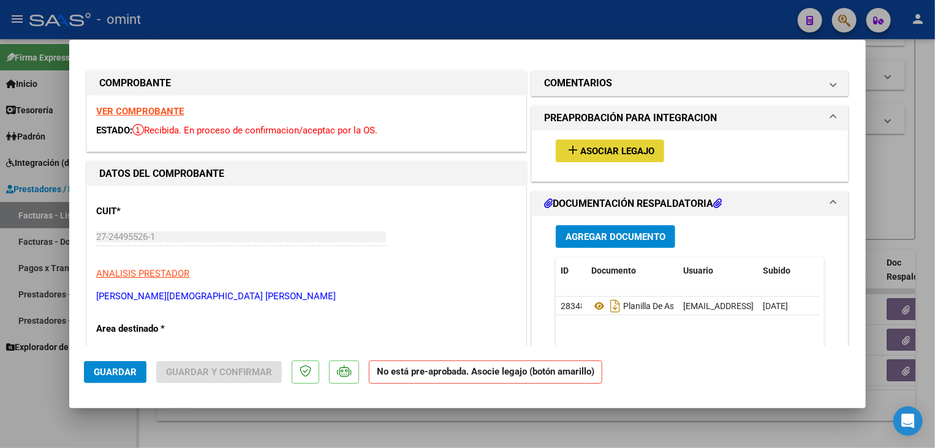
click at [565, 154] on mat-icon "add" at bounding box center [572, 150] width 15 height 15
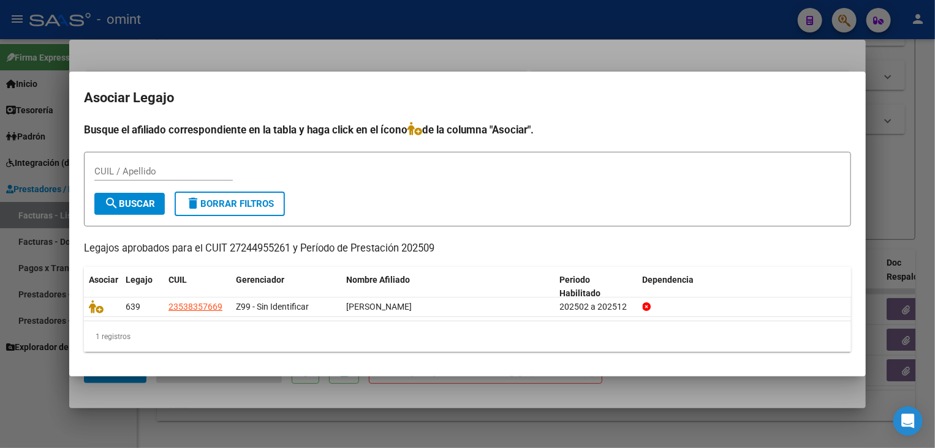
click at [456, 413] on div at bounding box center [467, 224] width 935 height 448
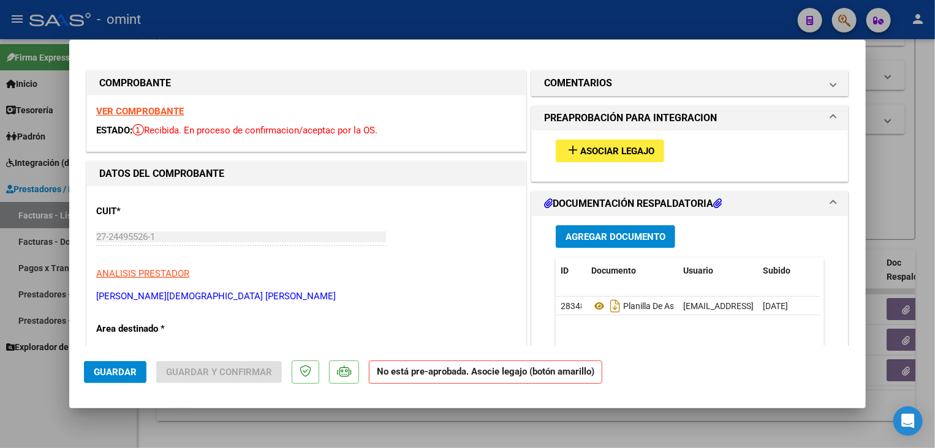
click at [456, 413] on div at bounding box center [467, 224] width 935 height 448
type input "$ 0,00"
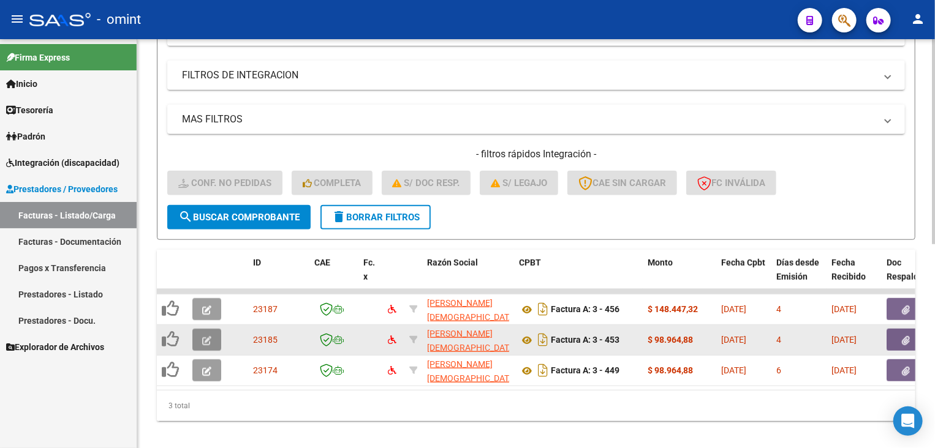
click at [208, 336] on icon "button" at bounding box center [206, 340] width 9 height 9
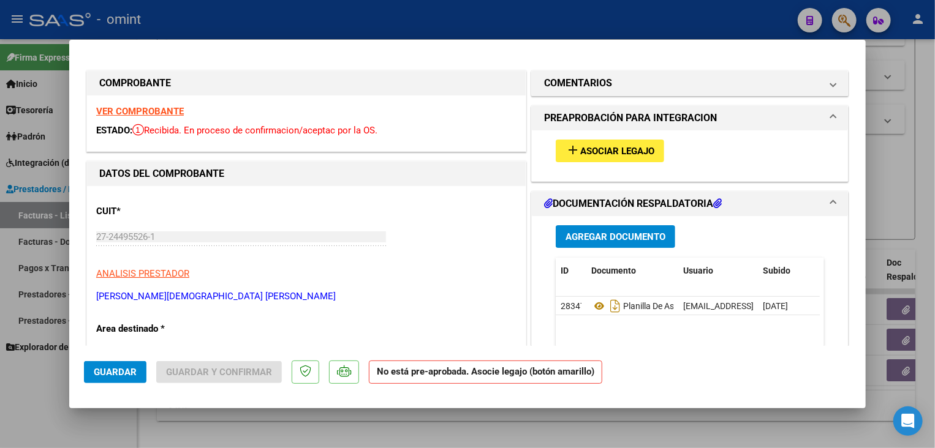
click at [172, 109] on strong "VER COMPROBANTE" at bounding box center [140, 111] width 88 height 11
click at [606, 151] on span "Asociar Legajo" at bounding box center [617, 151] width 74 height 11
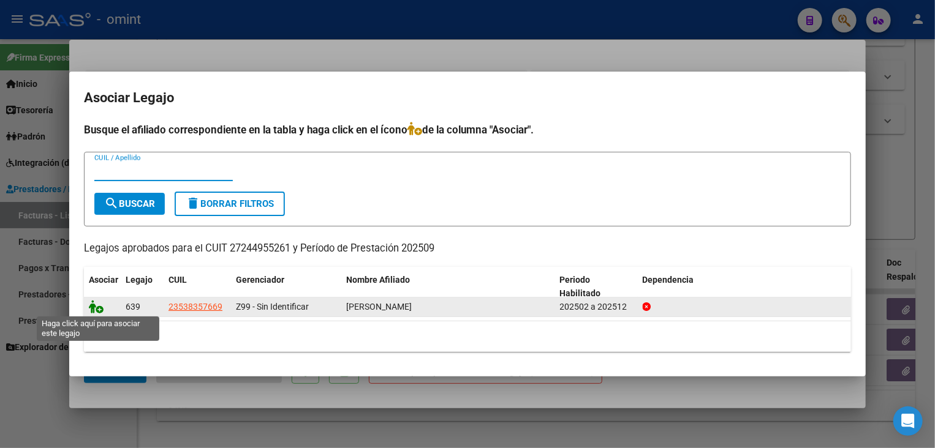
click at [102, 301] on icon at bounding box center [96, 306] width 15 height 13
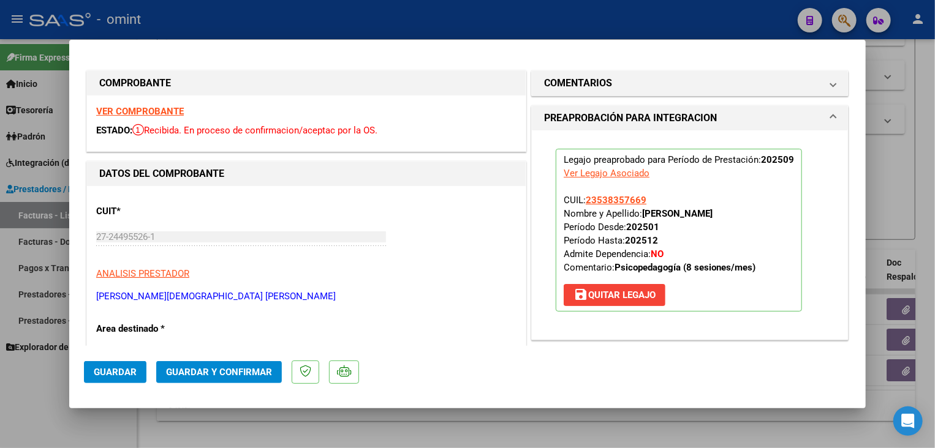
click at [121, 372] on span "Guardar" at bounding box center [115, 372] width 43 height 11
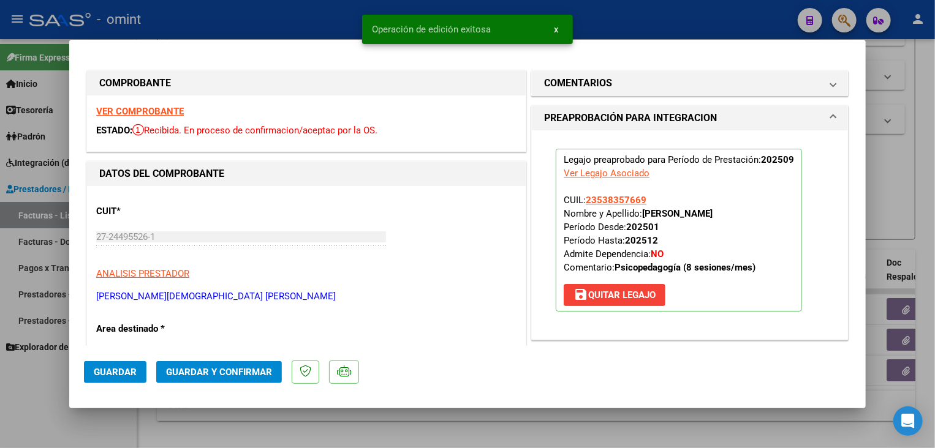
click at [292, 428] on div at bounding box center [467, 224] width 935 height 448
type input "$ 0,00"
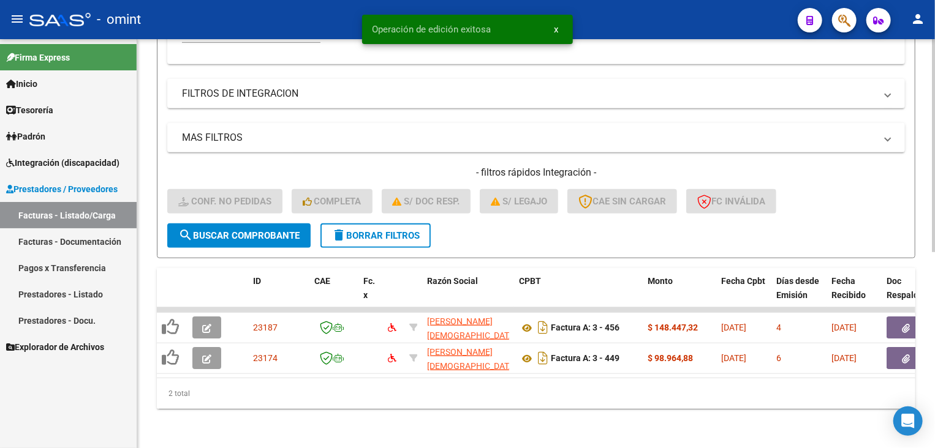
scroll to position [375, 0]
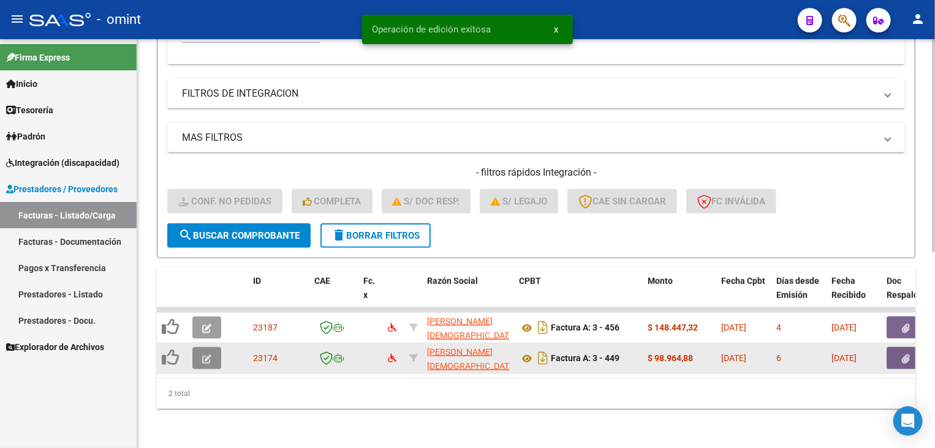
click at [207, 356] on button "button" at bounding box center [206, 358] width 29 height 22
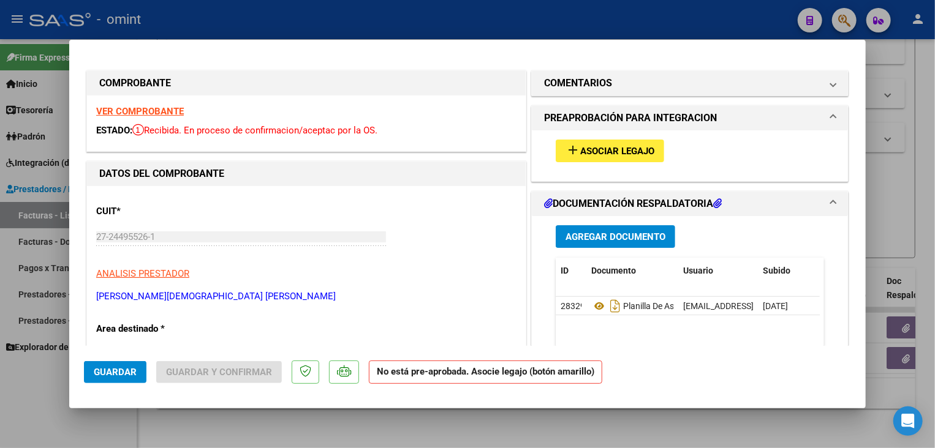
click at [174, 114] on strong "VER COMPROBANTE" at bounding box center [140, 111] width 88 height 11
click at [441, 7] on div at bounding box center [467, 224] width 935 height 448
type input "$ 0,00"
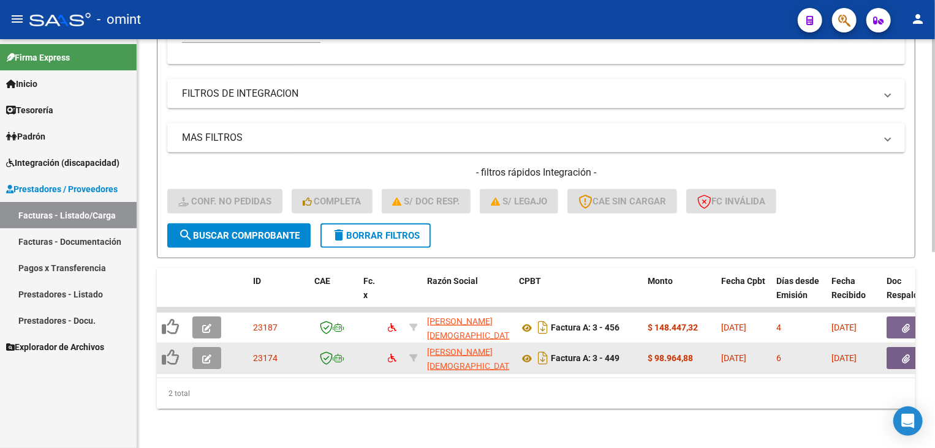
scroll to position [192, 0]
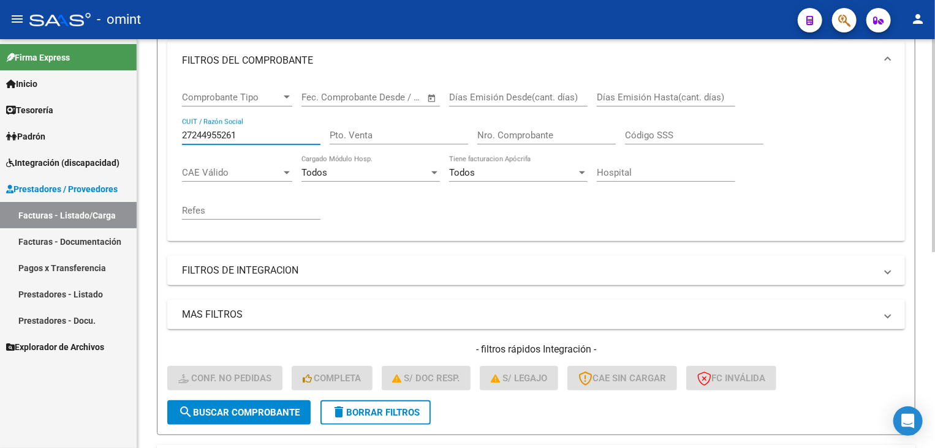
drag, startPoint x: 234, startPoint y: 135, endPoint x: 157, endPoint y: 140, distance: 77.3
click at [157, 140] on form "Filtros Id Integración Area Seleccionar Gerenciador Seleccionar Gerenciador No …" at bounding box center [536, 194] width 758 height 482
paste input "5102408"
type input "27245102408"
click at [230, 413] on span "search Buscar Comprobante" at bounding box center [238, 412] width 121 height 11
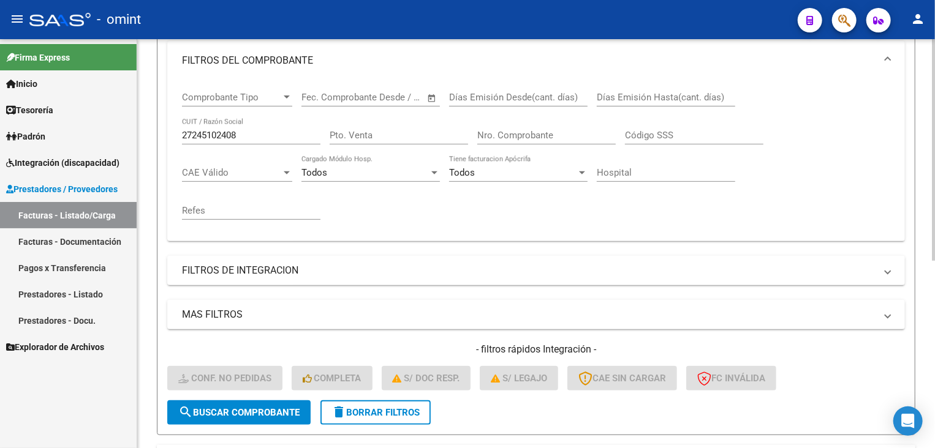
scroll to position [314, 0]
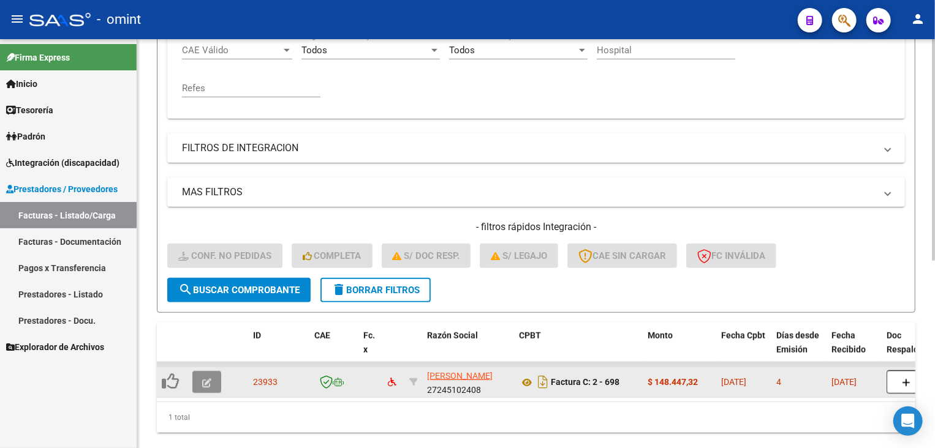
click at [206, 382] on icon "button" at bounding box center [206, 383] width 9 height 9
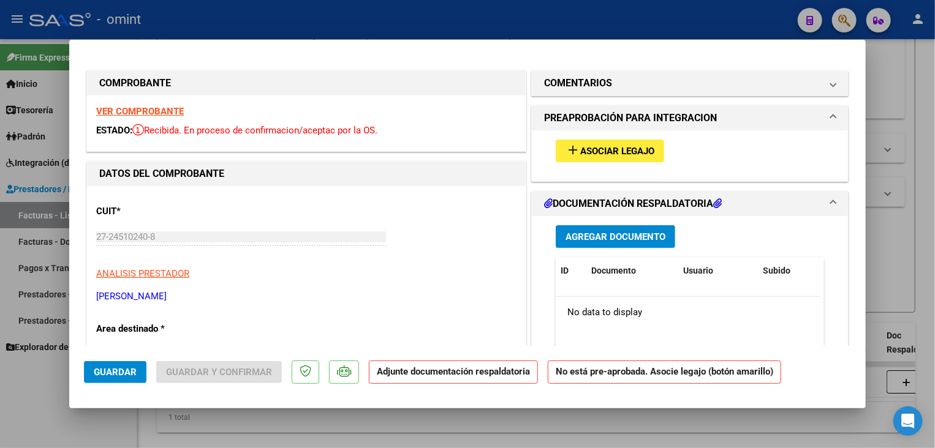
click at [171, 111] on strong "VER COMPROBANTE" at bounding box center [140, 111] width 88 height 11
click at [606, 142] on button "add Asociar Legajo" at bounding box center [610, 151] width 108 height 23
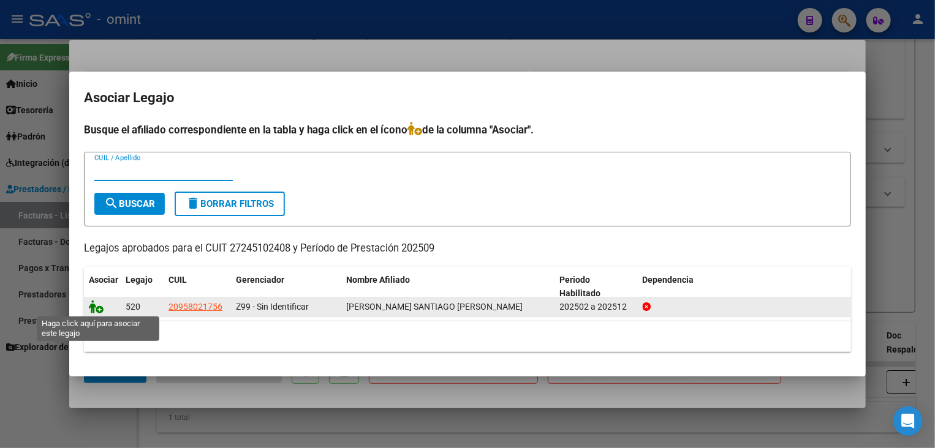
click at [90, 308] on icon at bounding box center [96, 306] width 15 height 13
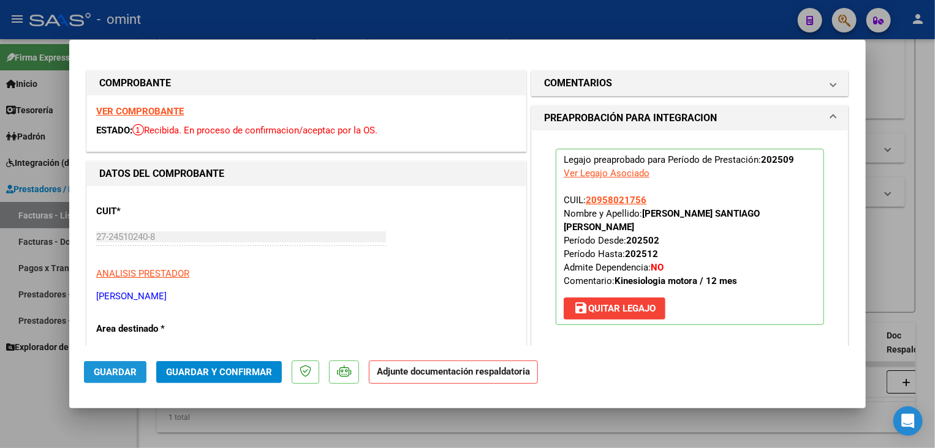
click at [105, 375] on span "Guardar" at bounding box center [115, 372] width 43 height 11
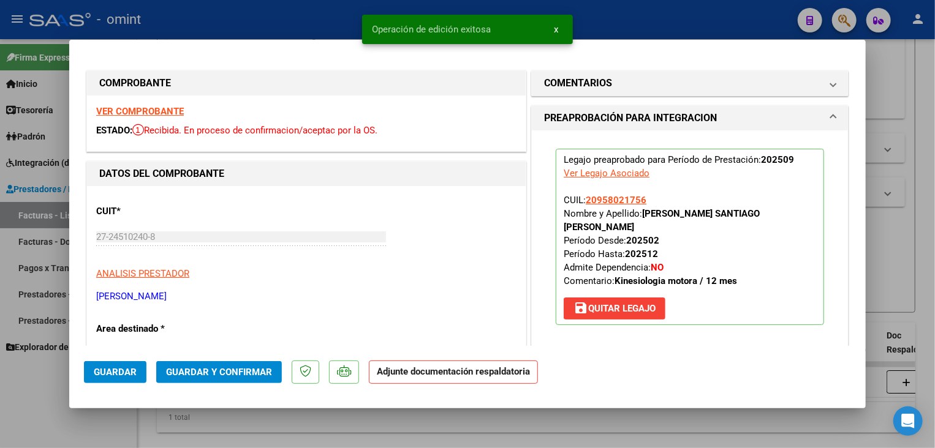
click at [120, 429] on div at bounding box center [467, 224] width 935 height 448
type input "$ 0,00"
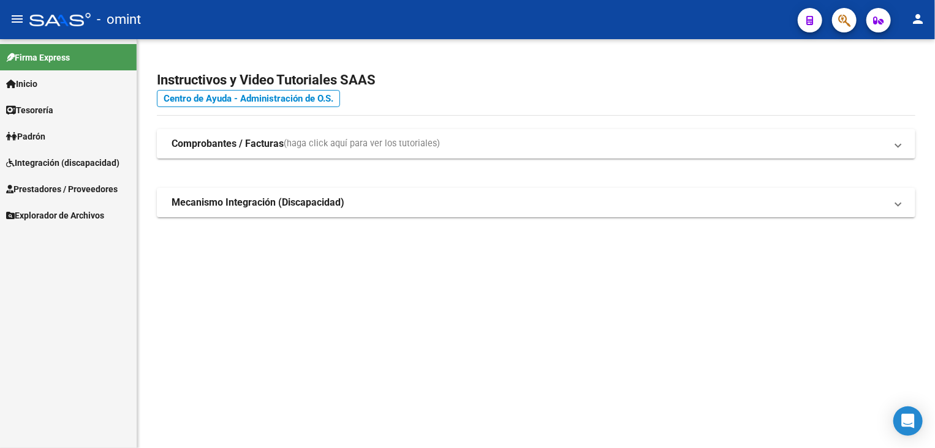
click at [114, 159] on span "Integración (discapacidad)" at bounding box center [62, 162] width 113 height 13
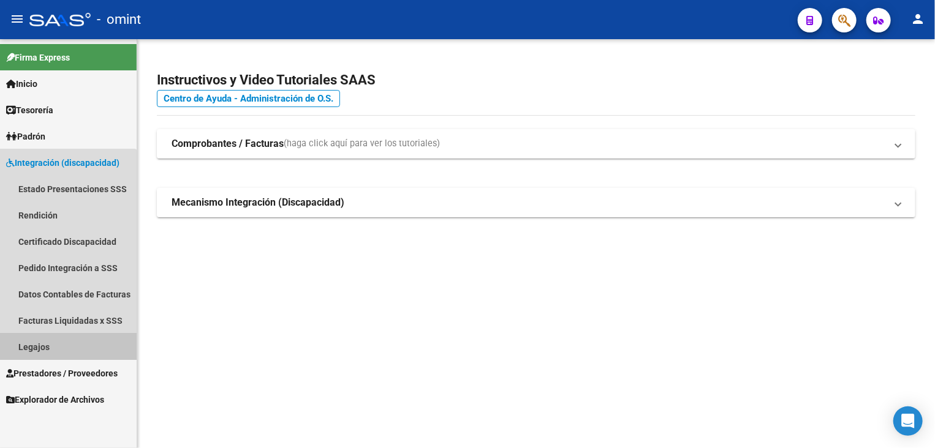
click at [39, 352] on link "Legajos" at bounding box center [68, 347] width 137 height 26
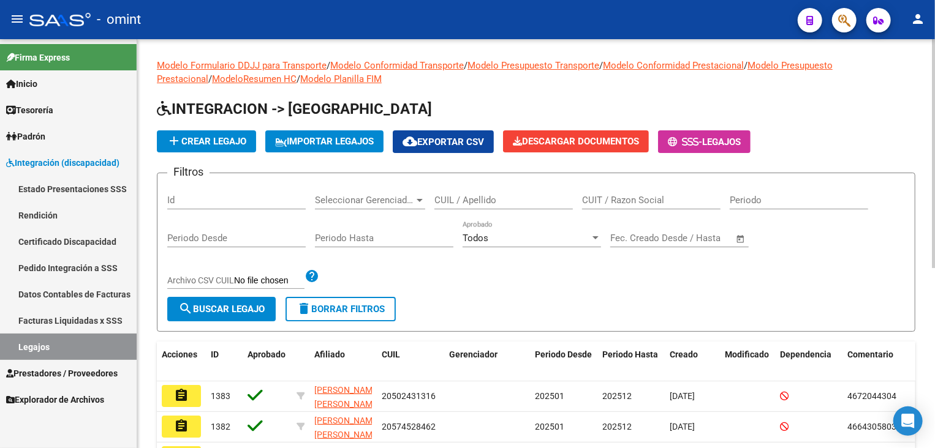
click at [509, 200] on input "CUIL / Apellido" at bounding box center [503, 200] width 138 height 11
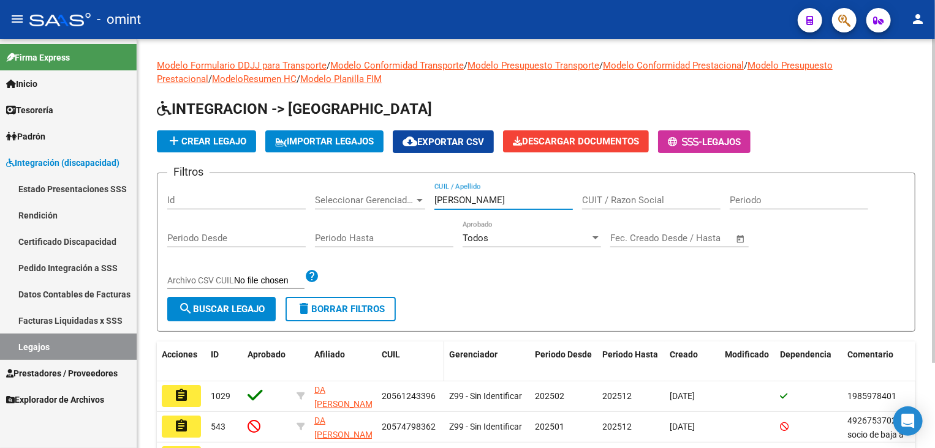
scroll to position [107, 0]
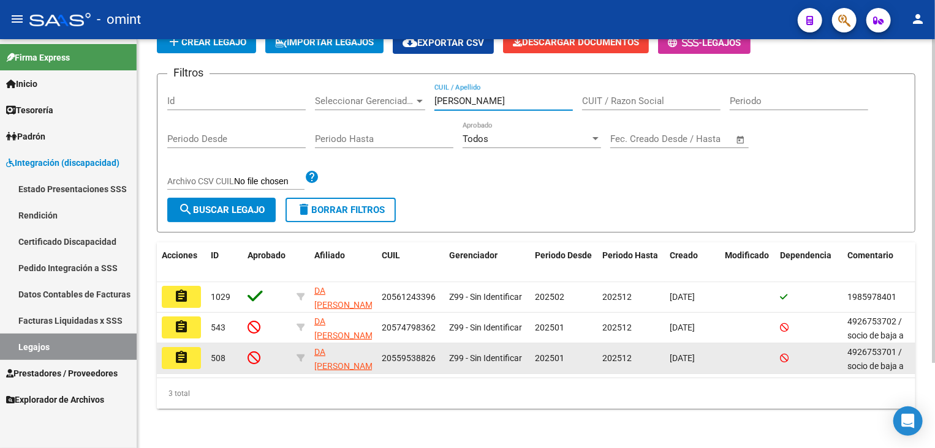
type input "[PERSON_NAME]"
click at [192, 357] on button "assignment" at bounding box center [181, 358] width 39 height 22
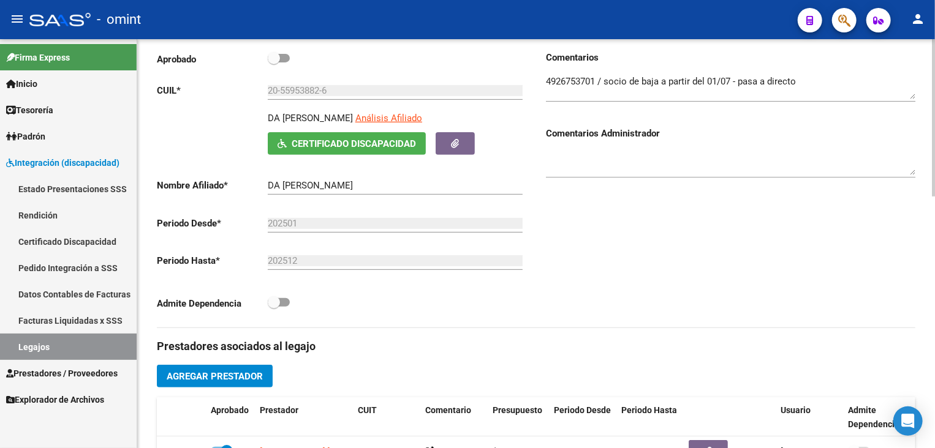
scroll to position [368, 0]
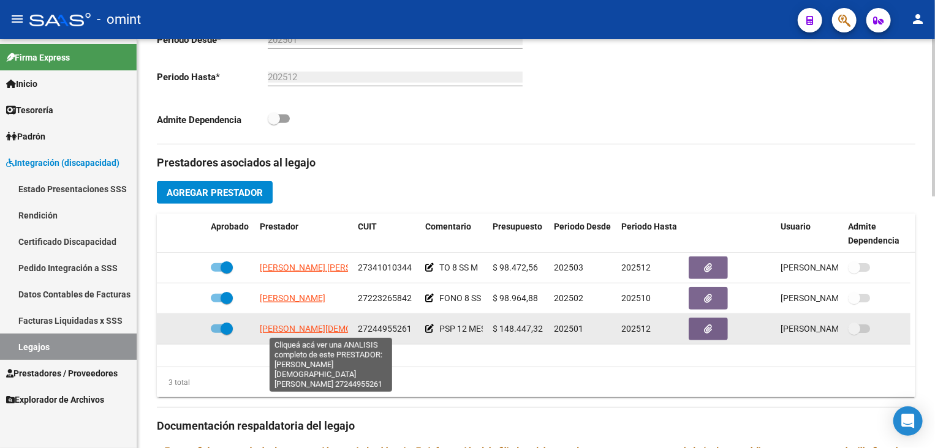
click at [305, 333] on span "[PERSON_NAME][DEMOGRAPHIC_DATA] [PERSON_NAME]" at bounding box center [371, 329] width 222 height 10
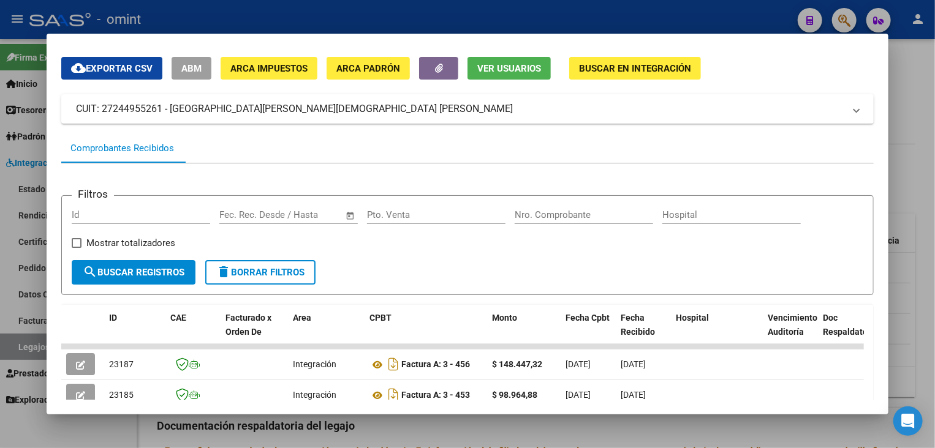
scroll to position [219, 0]
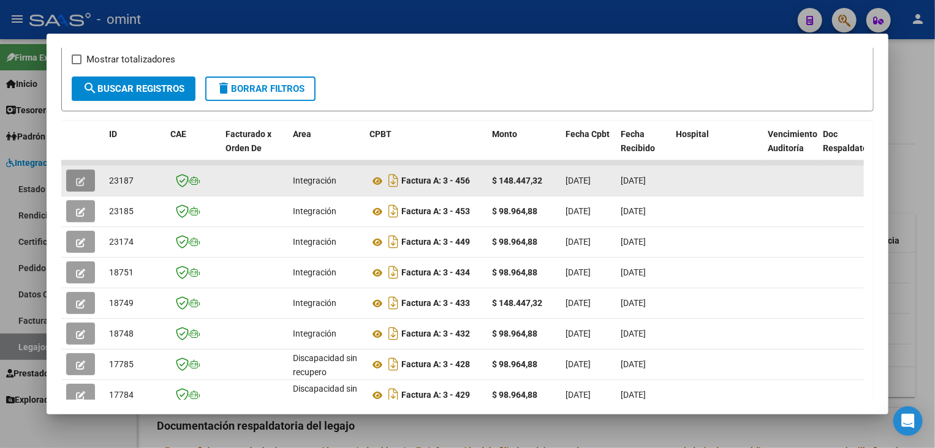
click at [85, 183] on icon "button" at bounding box center [80, 181] width 9 height 9
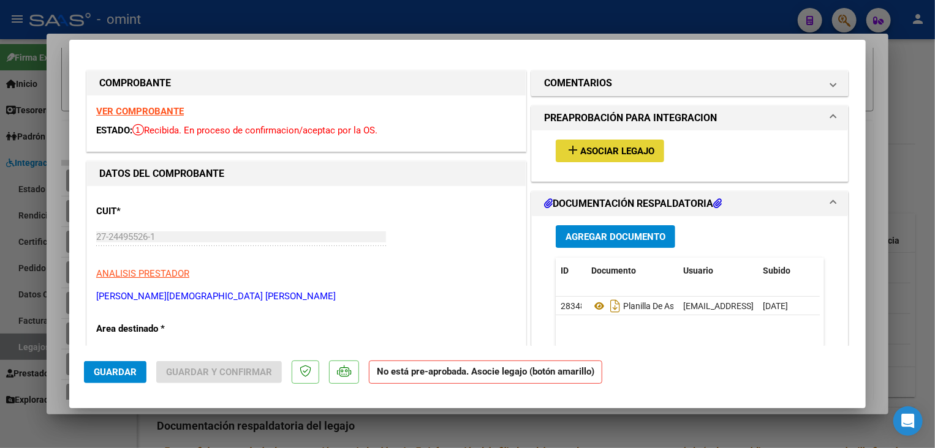
click at [592, 151] on span "Asociar Legajo" at bounding box center [617, 151] width 74 height 11
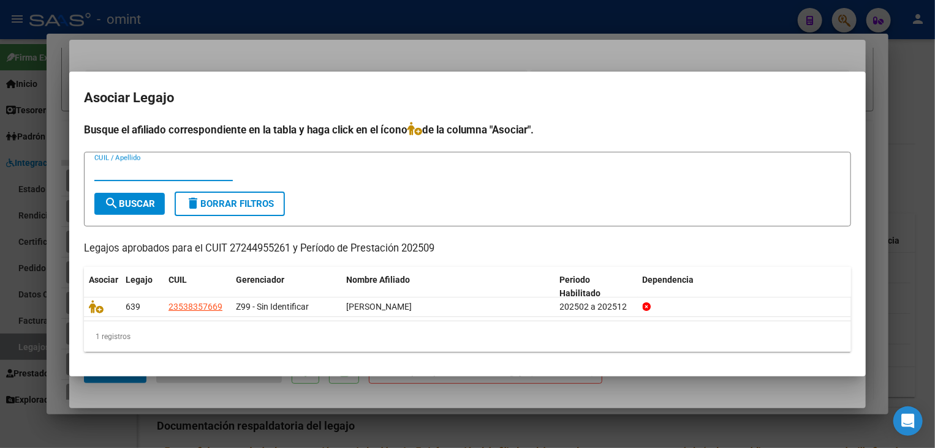
click at [527, 410] on div at bounding box center [467, 224] width 935 height 448
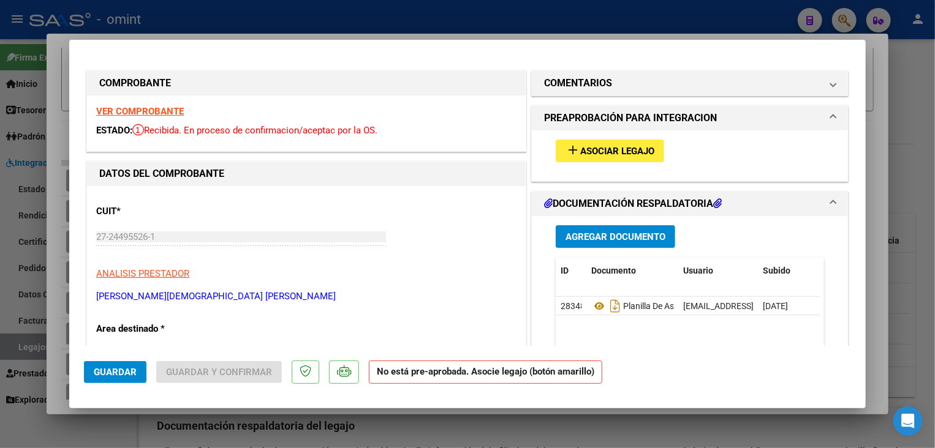
click at [527, 410] on div at bounding box center [467, 224] width 935 height 448
type input "$ 0,00"
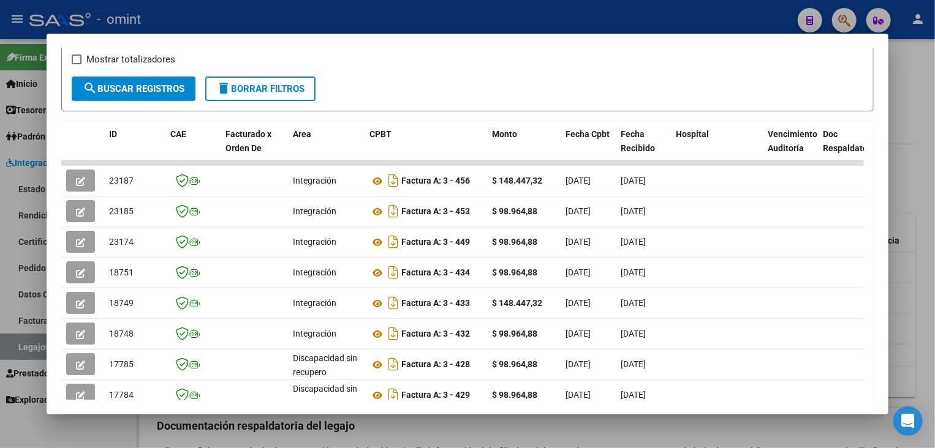
click at [527, 419] on div at bounding box center [467, 224] width 935 height 448
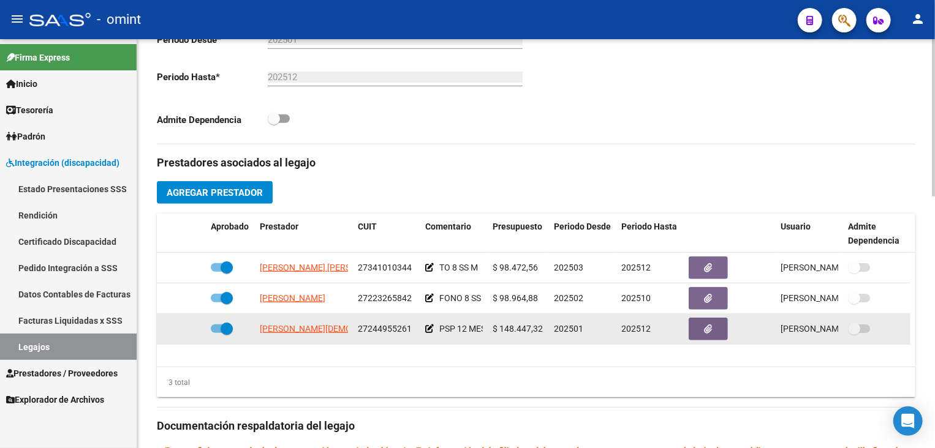
click at [226, 330] on span at bounding box center [227, 329] width 12 height 12
click at [217, 333] on input "checkbox" at bounding box center [216, 333] width 1 height 1
checkbox input "false"
click at [187, 330] on icon at bounding box center [188, 329] width 9 height 9
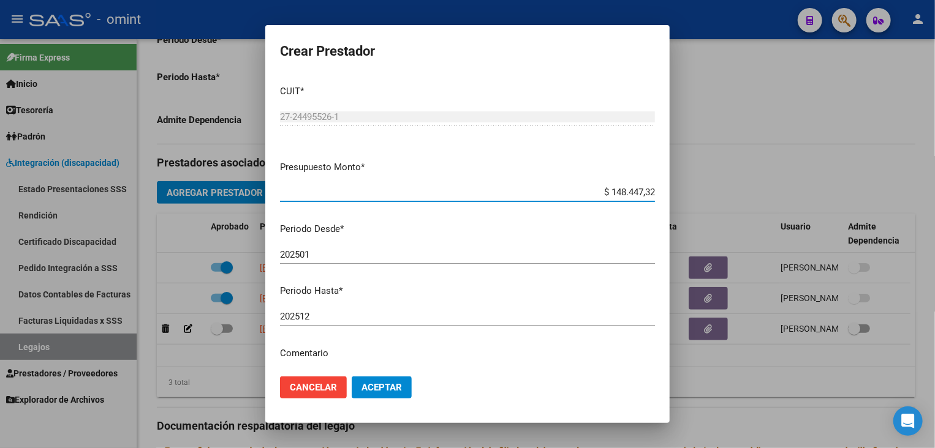
click at [333, 318] on input "202512" at bounding box center [467, 316] width 375 height 11
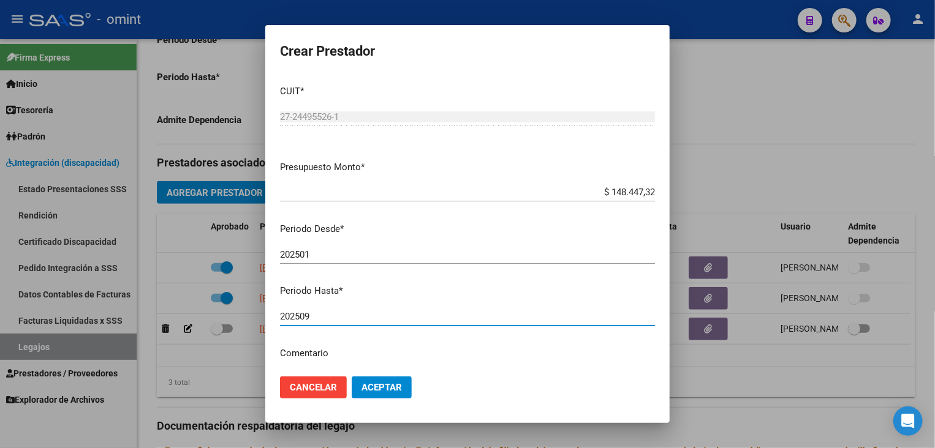
type input "202509"
click at [391, 385] on span "Aceptar" at bounding box center [381, 387] width 40 height 11
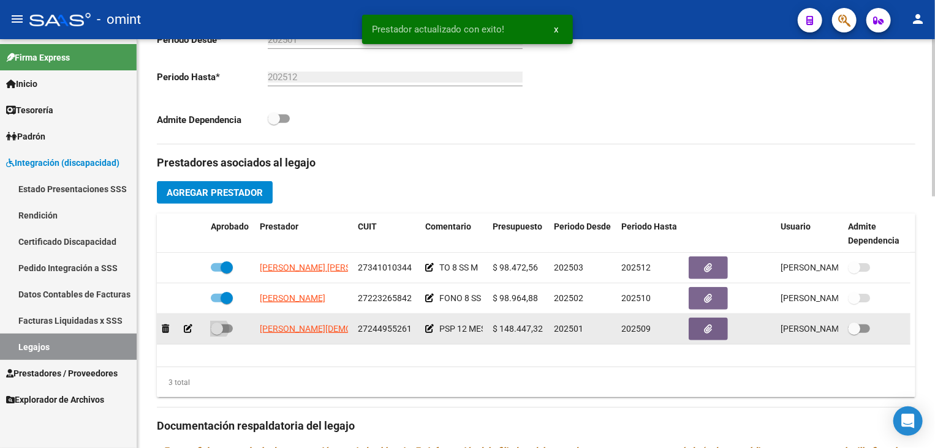
click at [220, 326] on span at bounding box center [217, 329] width 12 height 12
click at [217, 333] on input "checkbox" at bounding box center [216, 333] width 1 height 1
checkbox input "true"
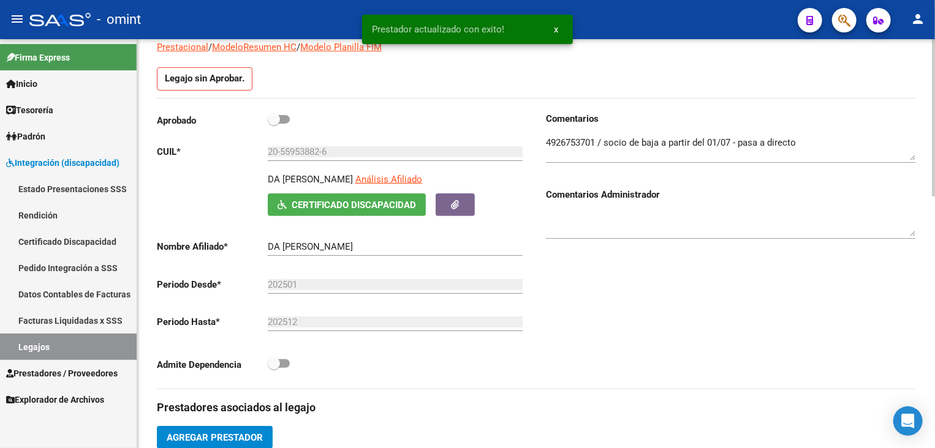
scroll to position [0, 0]
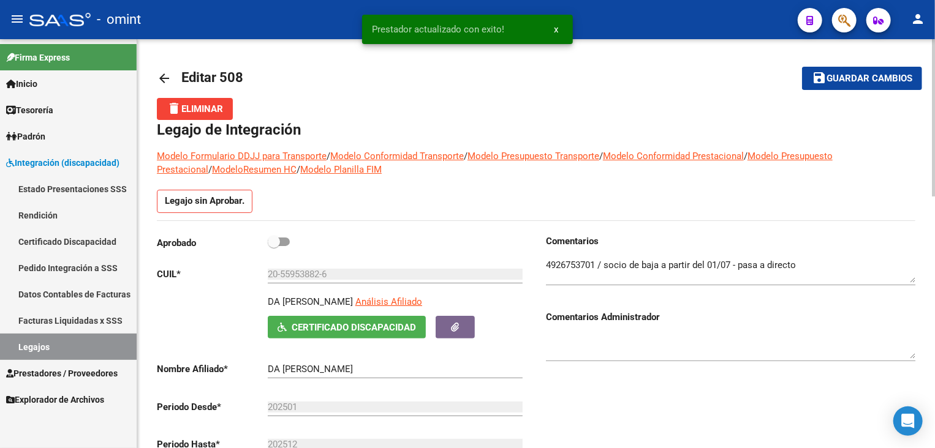
click at [848, 75] on span "Guardar cambios" at bounding box center [869, 79] width 86 height 11
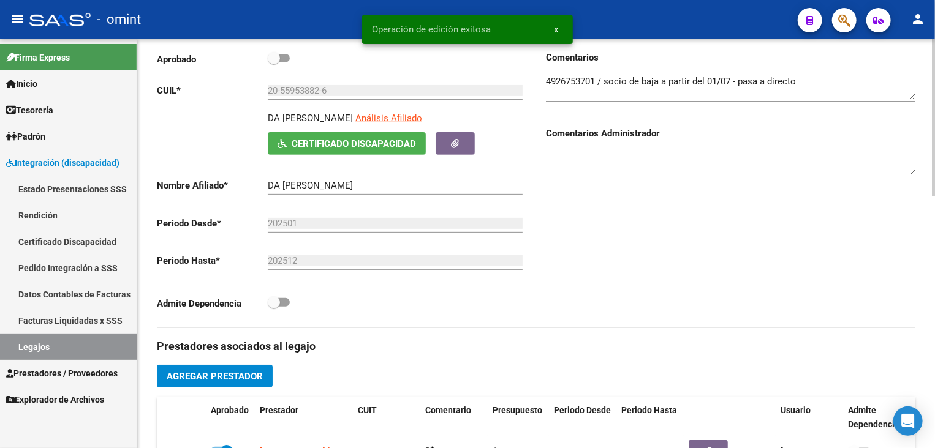
scroll to position [306, 0]
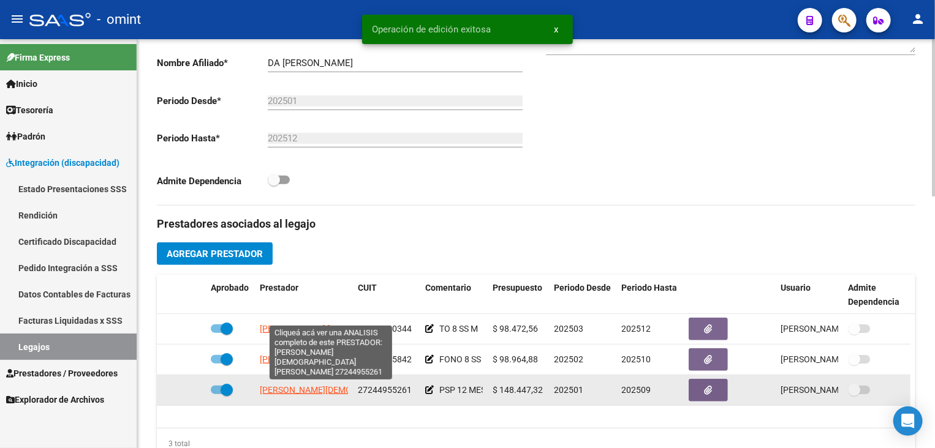
click at [316, 389] on span "[PERSON_NAME][DEMOGRAPHIC_DATA] [PERSON_NAME]" at bounding box center [371, 390] width 222 height 10
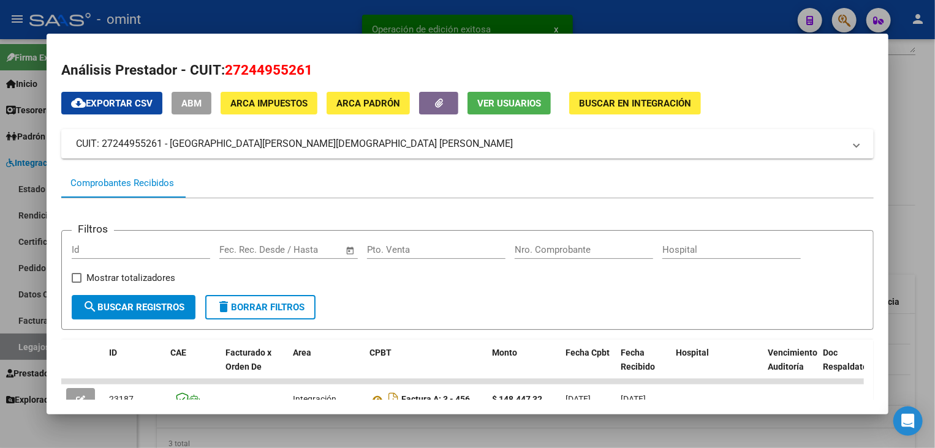
scroll to position [123, 0]
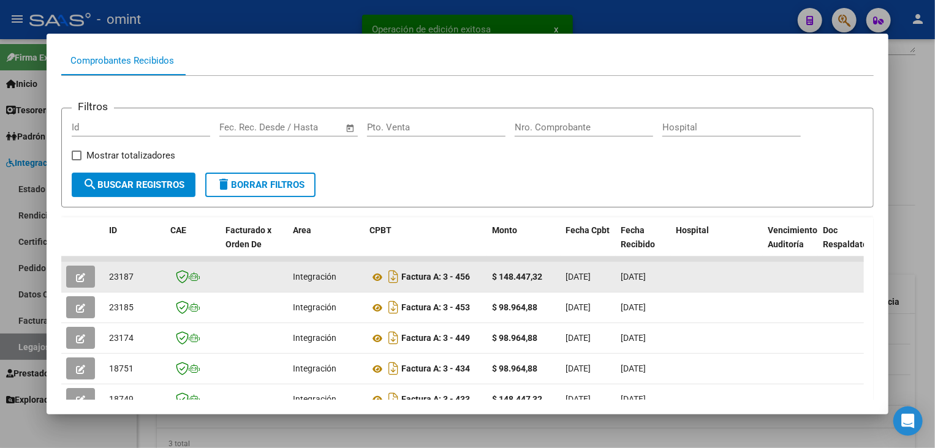
click at [90, 281] on button "button" at bounding box center [80, 277] width 29 height 22
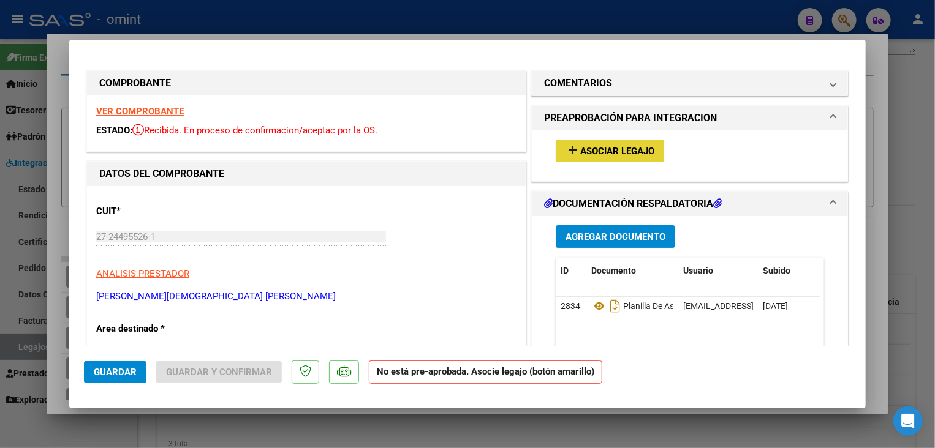
click at [591, 153] on span "Asociar Legajo" at bounding box center [617, 151] width 74 height 11
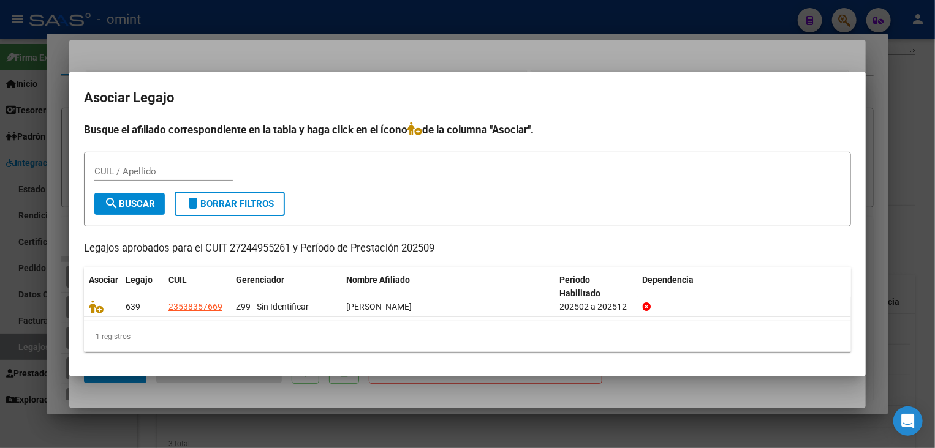
click at [554, 411] on div at bounding box center [467, 224] width 935 height 448
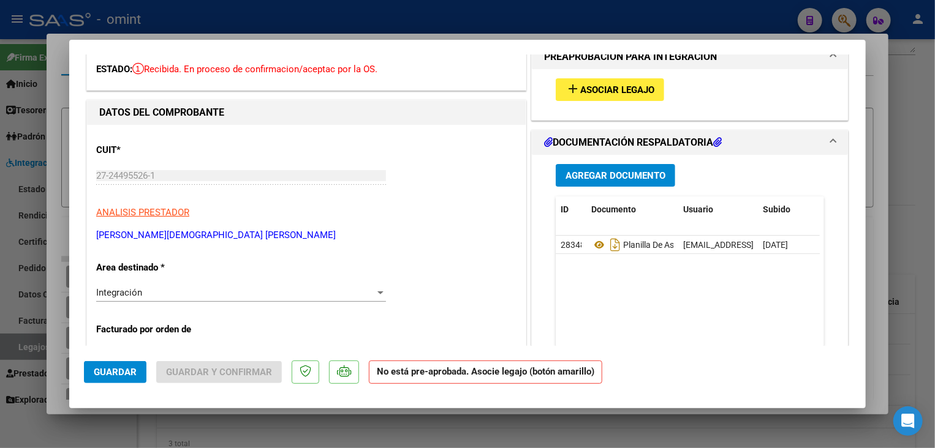
scroll to position [0, 0]
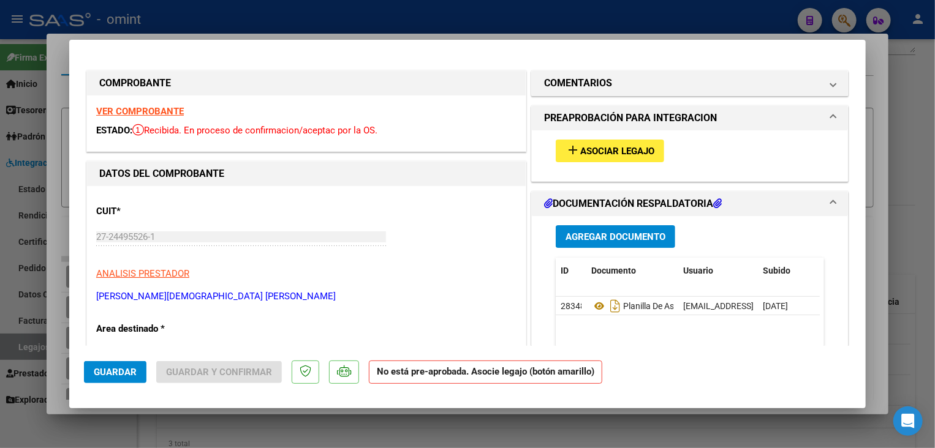
click at [409, 438] on div at bounding box center [467, 224] width 935 height 448
type input "$ 0,00"
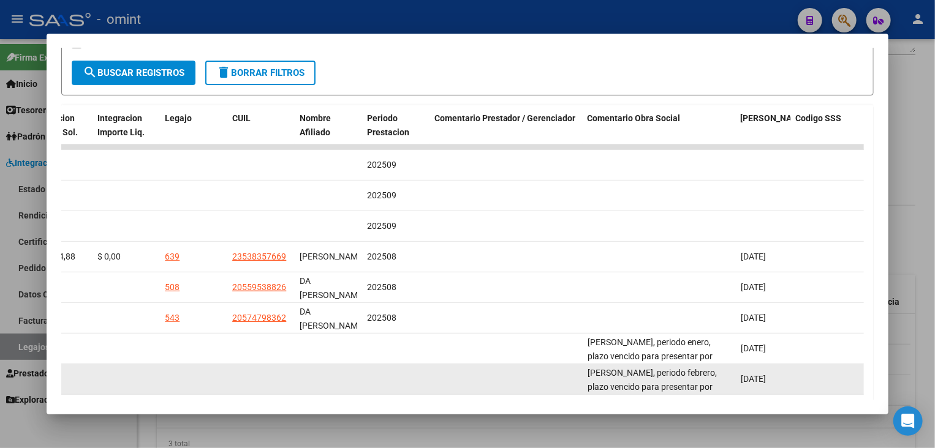
scroll to position [357, 0]
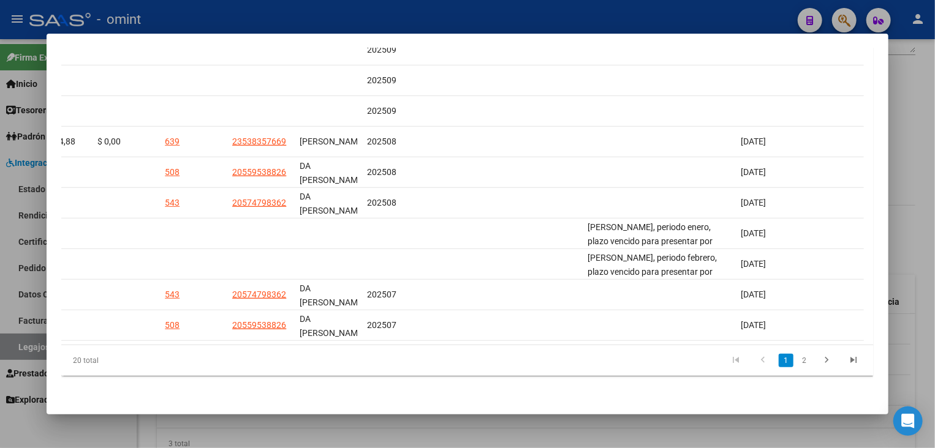
click at [914, 124] on div at bounding box center [467, 224] width 935 height 448
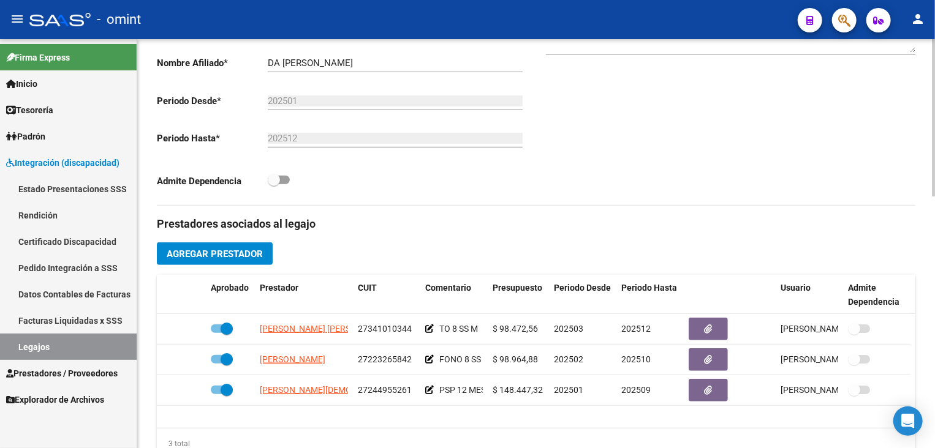
scroll to position [123, 0]
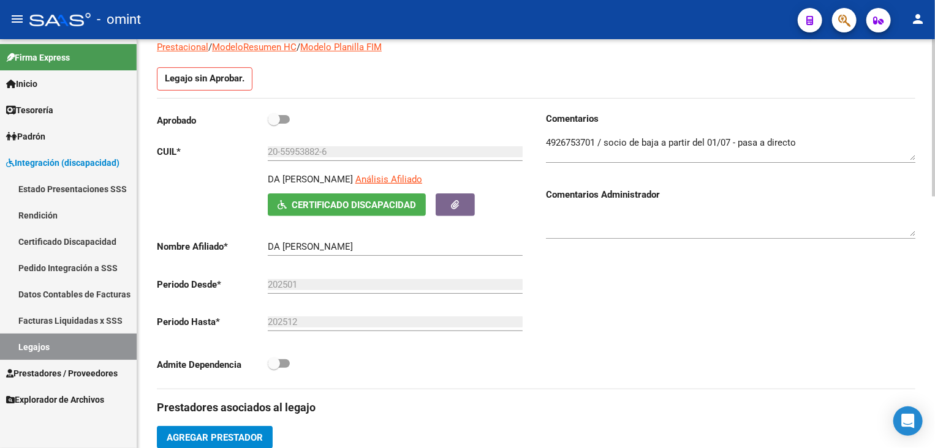
click at [571, 144] on textarea at bounding box center [730, 148] width 369 height 25
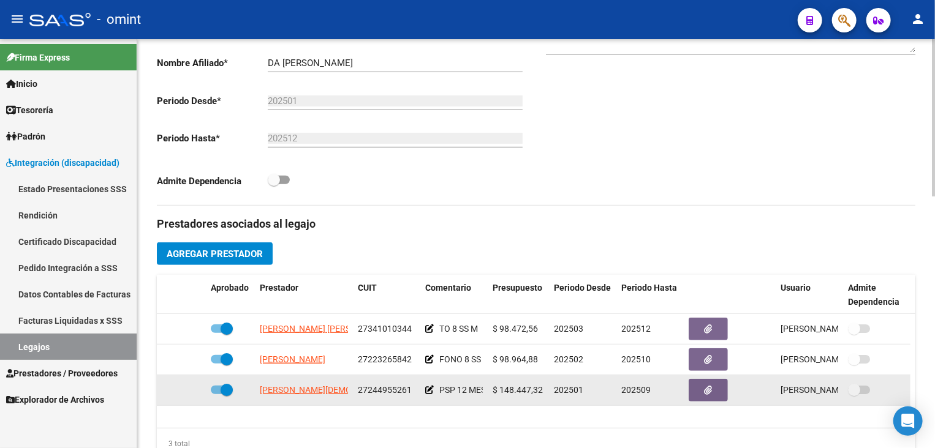
click at [226, 389] on span at bounding box center [227, 390] width 12 height 12
click at [217, 394] on input "checkbox" at bounding box center [216, 394] width 1 height 1
checkbox input "false"
click at [187, 390] on icon at bounding box center [188, 390] width 9 height 9
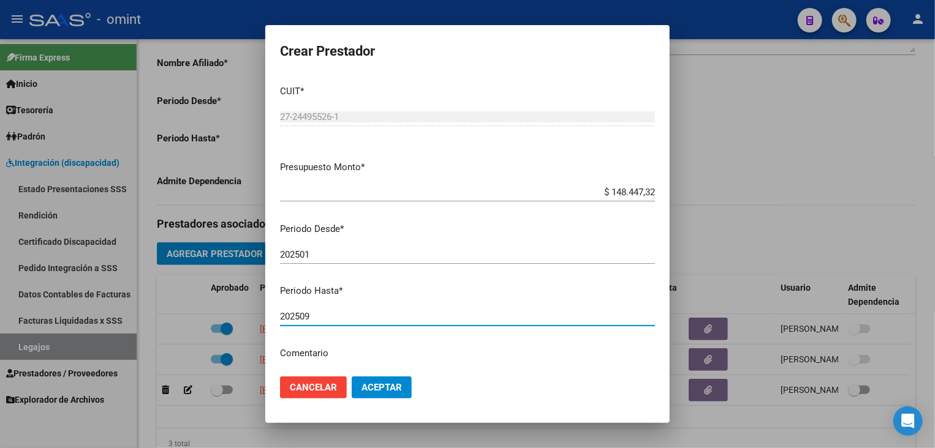
click at [331, 318] on input "202509" at bounding box center [467, 316] width 375 height 11
type input "202512"
click at [371, 391] on span "Aceptar" at bounding box center [381, 387] width 40 height 11
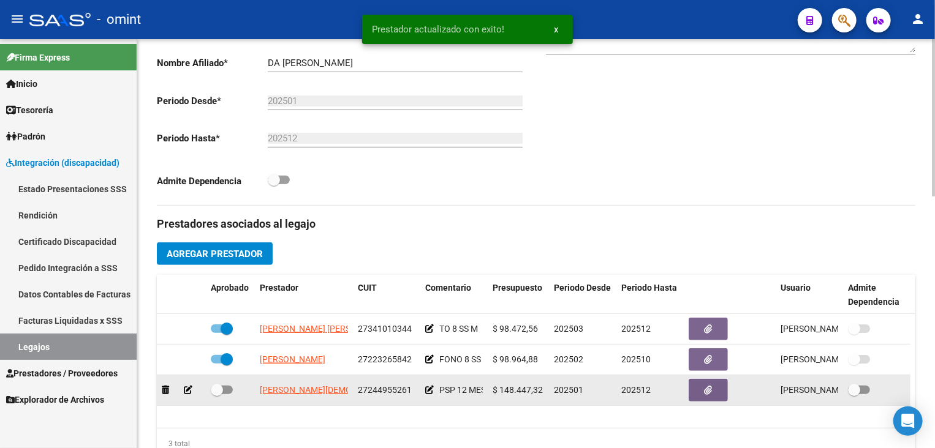
click at [217, 393] on span at bounding box center [217, 390] width 12 height 12
click at [217, 394] on input "checkbox" at bounding box center [216, 394] width 1 height 1
checkbox input "true"
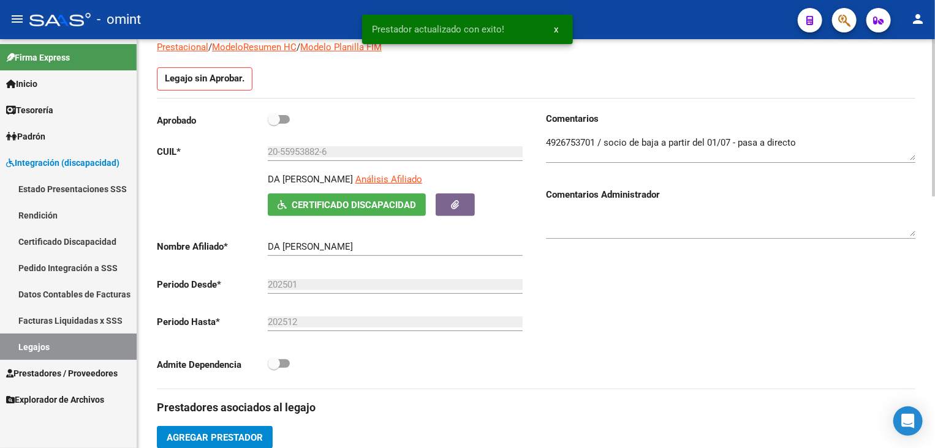
scroll to position [0, 0]
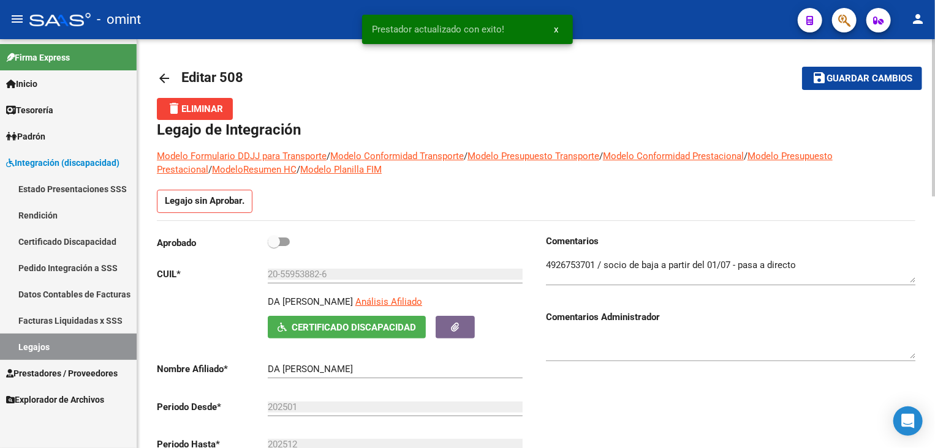
click at [834, 81] on span "Guardar cambios" at bounding box center [869, 79] width 86 height 11
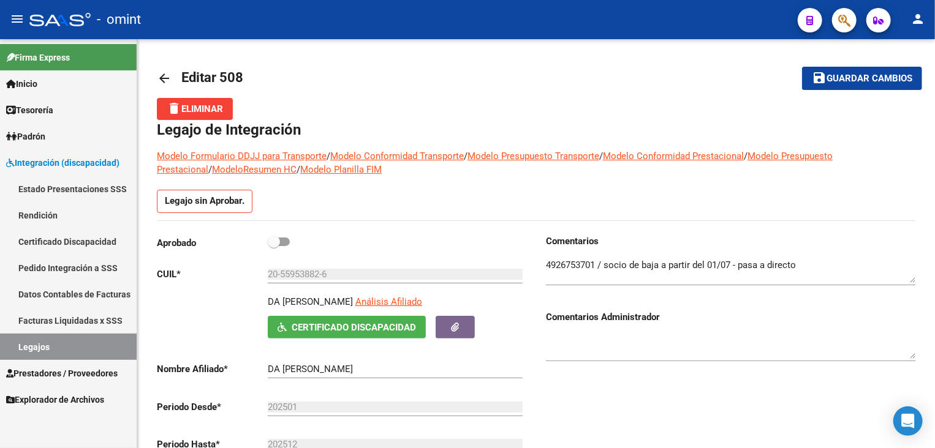
click at [38, 337] on link "Legajos" at bounding box center [68, 347] width 137 height 26
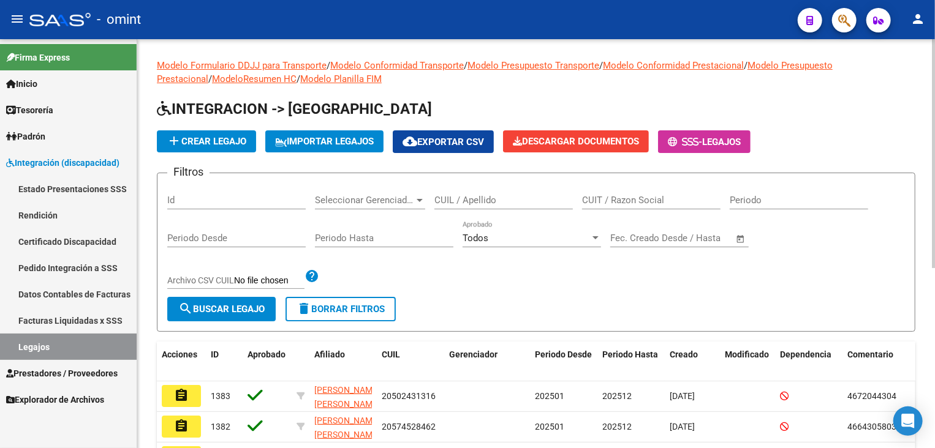
click at [461, 201] on input "CUIL / Apellido" at bounding box center [503, 200] width 138 height 11
type input "[PERSON_NAME]"
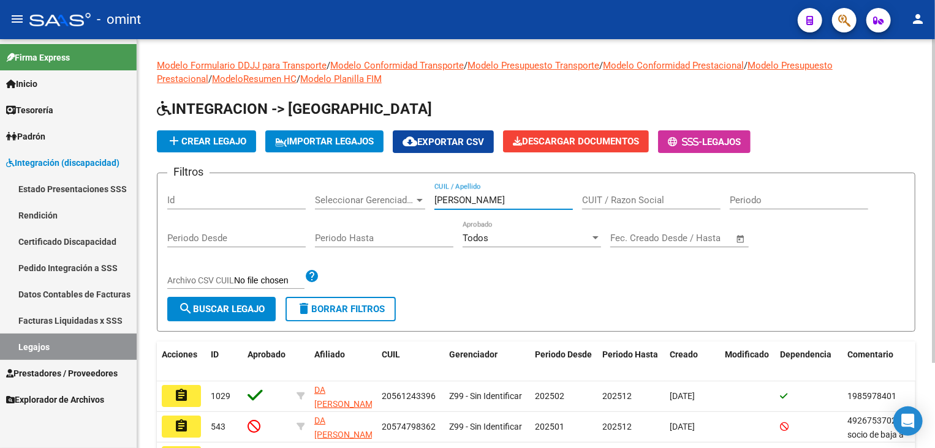
scroll to position [107, 0]
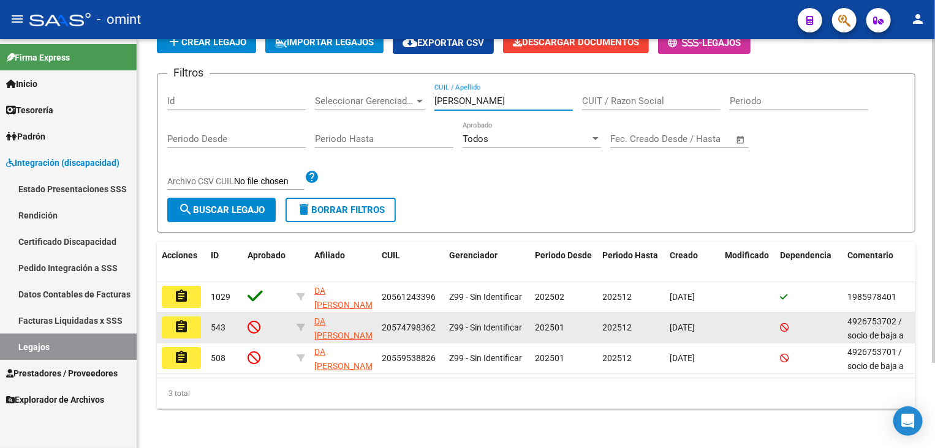
click at [183, 320] on mat-icon "assignment" at bounding box center [181, 327] width 15 height 15
